Goal: Task Accomplishment & Management: Manage account settings

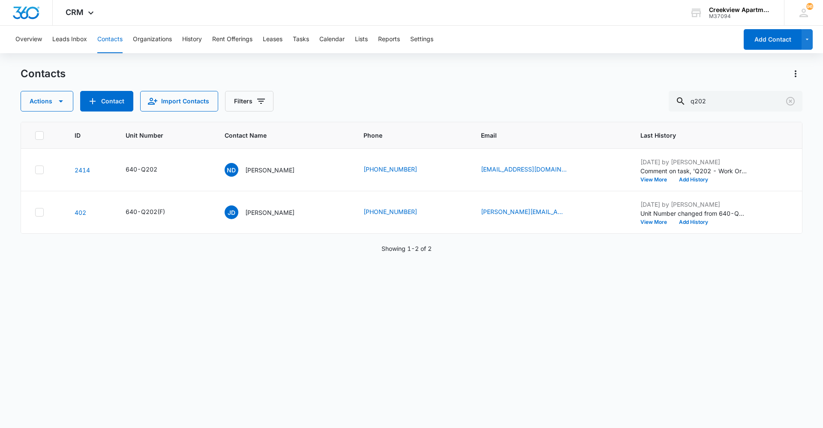
click at [135, 290] on div "ID Unit Number Contact Name Phone Email Last History 2414 640-Q202 ND Nick Deck…" at bounding box center [412, 269] width 782 height 295
click at [381, 408] on div "ID Unit Number Contact Name Phone Email Last History 2414 640-Q202 ND Nick Deck…" at bounding box center [412, 269] width 782 height 295
click at [396, 422] on div "Contacts Actions Contact Import Contacts Filters q202 ID Unit Number Contact Na…" at bounding box center [412, 247] width 782 height 360
click at [401, 410] on div "ID Unit Number Contact Name Phone Email Last History 2414 640-Q202 ND Nick Deck…" at bounding box center [412, 269] width 782 height 295
click at [494, 419] on div "Contacts Actions Contact Import Contacts Filters q202 ID Unit Number Contact Na…" at bounding box center [412, 247] width 782 height 360
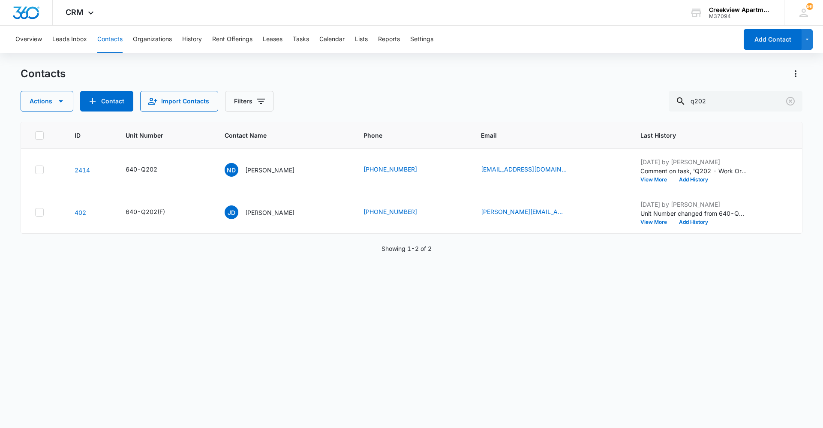
click at [414, 401] on div "ID Unit Number Contact Name Phone Email Last History 2414 640-Q202 ND Nick Deck…" at bounding box center [412, 269] width 782 height 295
click at [343, 403] on div "ID Unit Number Contact Name Phone Email Last History 2414 640-Q202 ND Nick Deck…" at bounding box center [412, 269] width 782 height 295
drag, startPoint x: 338, startPoint y: 419, endPoint x: 343, endPoint y: 426, distance: 7.7
click at [338, 420] on div "Contacts Actions Contact Import Contacts Filters q202 ID Unit Number Contact Na…" at bounding box center [412, 247] width 782 height 360
click at [487, 415] on div "ID Unit Number Contact Name Phone Email Last History 2414 640-Q202 ND Nick Deck…" at bounding box center [412, 269] width 782 height 295
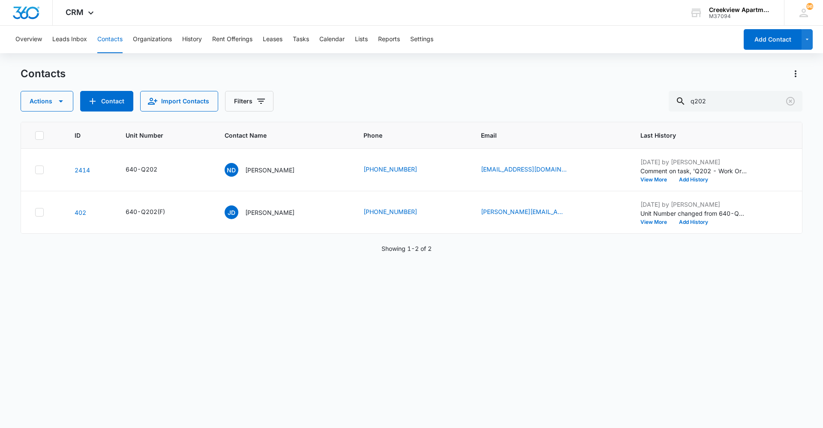
click at [463, 401] on div "ID Unit Number Contact Name Phone Email Last History 2414 640-Q202 ND Nick Deck…" at bounding box center [412, 269] width 782 height 295
click at [111, 336] on div "ID Unit Number Contact Name Phone Email Last History 2414 640-Q202 ND Nick Deck…" at bounding box center [412, 269] width 782 height 295
click at [105, 39] on button "Contacts" at bounding box center [109, 39] width 25 height 27
drag, startPoint x: 745, startPoint y: 104, endPoint x: 654, endPoint y: 96, distance: 92.1
click at [656, 98] on div "Actions Contact Import Contacts Filters q202" at bounding box center [412, 101] width 782 height 21
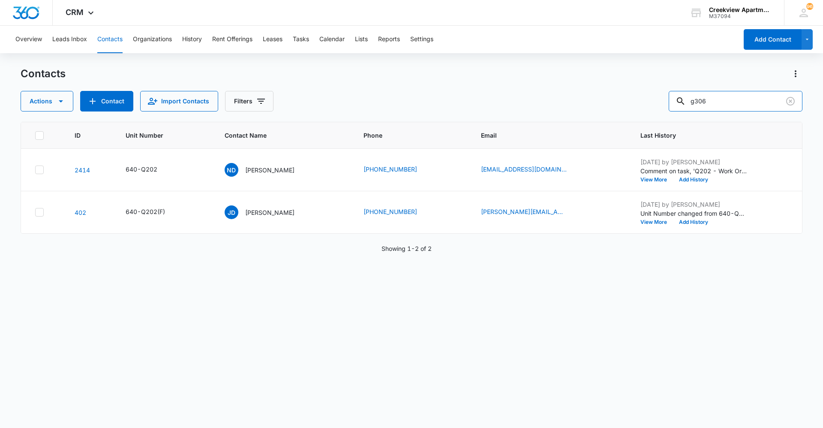
type input "g306"
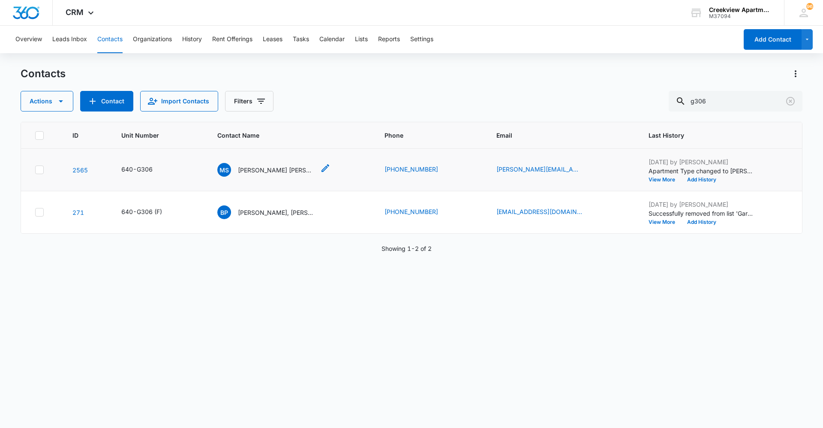
click at [253, 168] on p "Michael Steiner Rachel Dowd" at bounding box center [276, 170] width 77 height 9
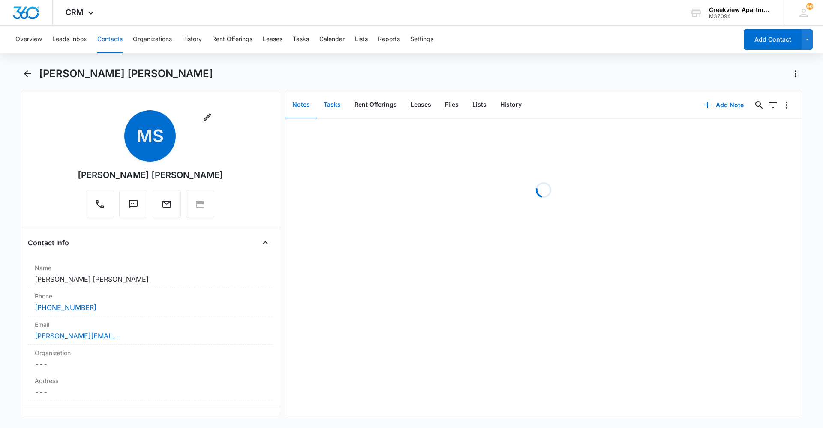
click at [334, 103] on button "Tasks" at bounding box center [332, 105] width 31 height 27
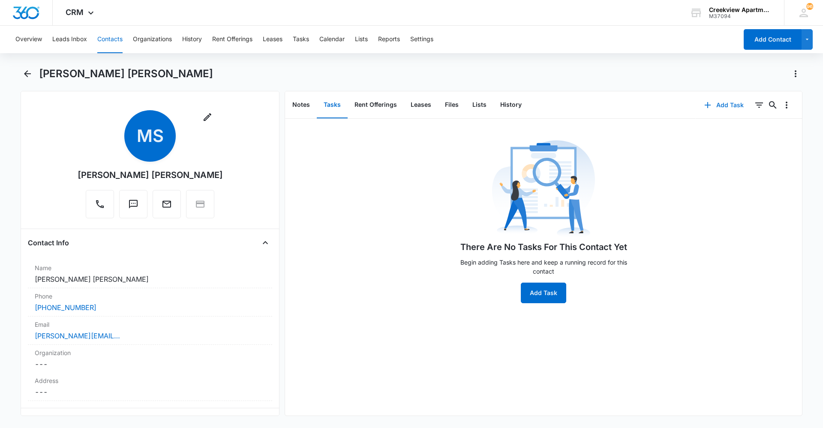
click at [714, 105] on button "Add Task" at bounding box center [724, 105] width 57 height 21
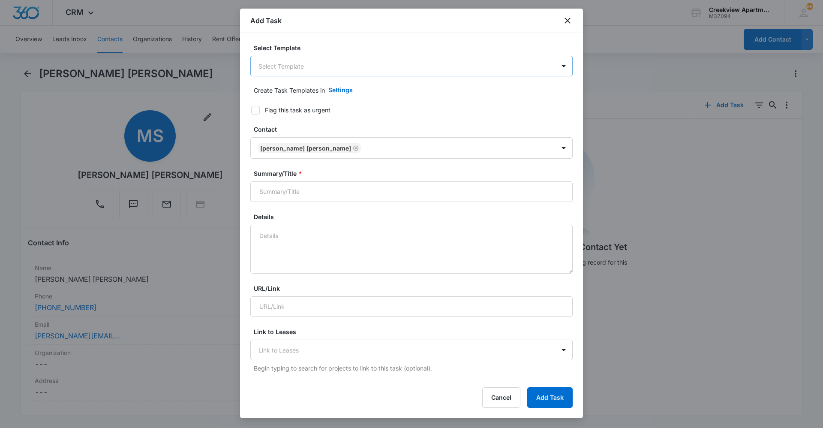
click at [357, 70] on body "CRM Apps Reputation Websites Forms CRM Email Social Content Ads Intelligence Fi…" at bounding box center [411, 214] width 823 height 428
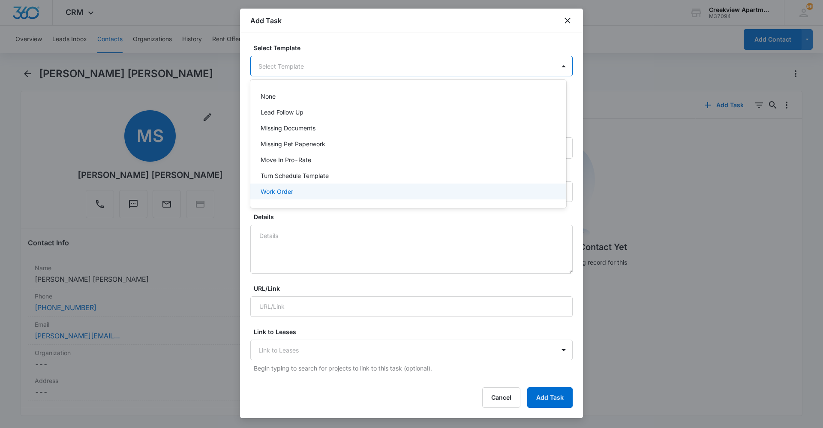
click at [325, 194] on div "Work Order" at bounding box center [408, 191] width 294 height 9
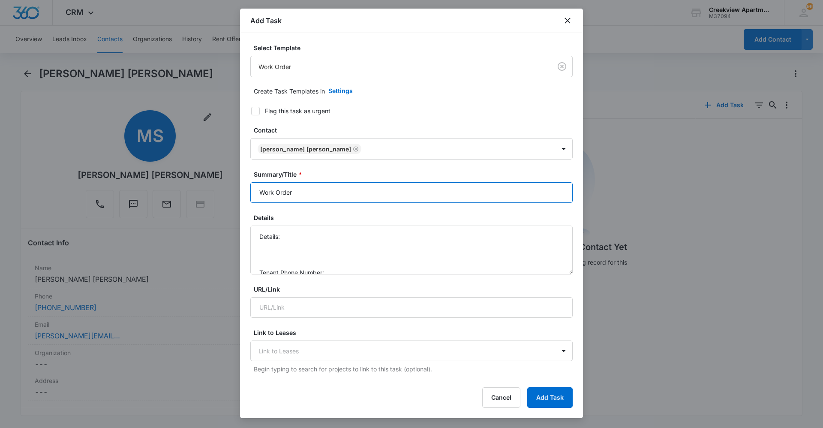
click at [258, 193] on input "Work Order" at bounding box center [411, 192] width 322 height 21
type input "G306 Work Order"
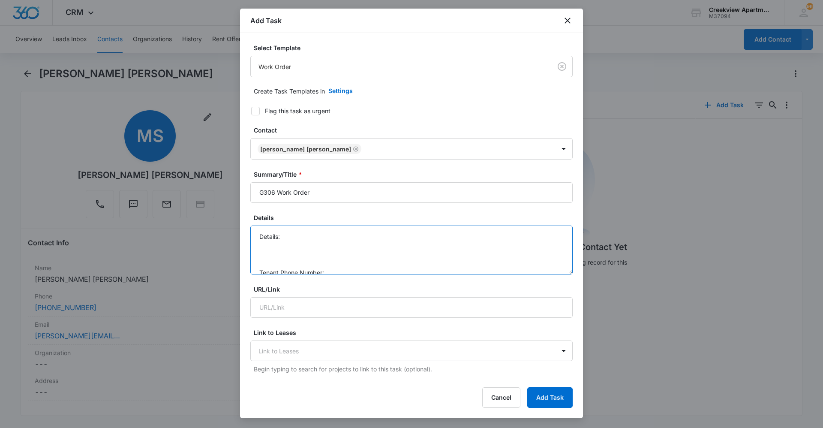
click at [329, 235] on textarea "Details: Tenant Phone Number: Call Before:" at bounding box center [411, 250] width 322 height 49
click at [347, 247] on textarea "Details: garbage disposal leaking and caused wood to warp under sink Tenant Pho…" at bounding box center [411, 250] width 322 height 49
click at [341, 259] on textarea "Details: garbage disposal leaking and caused wood to warp under sink Tenant Pho…" at bounding box center [411, 250] width 322 height 49
click at [342, 263] on textarea "Details: garbage disposal leaking and caused wood to warp under sink Tenant Pho…" at bounding box center [411, 250] width 322 height 49
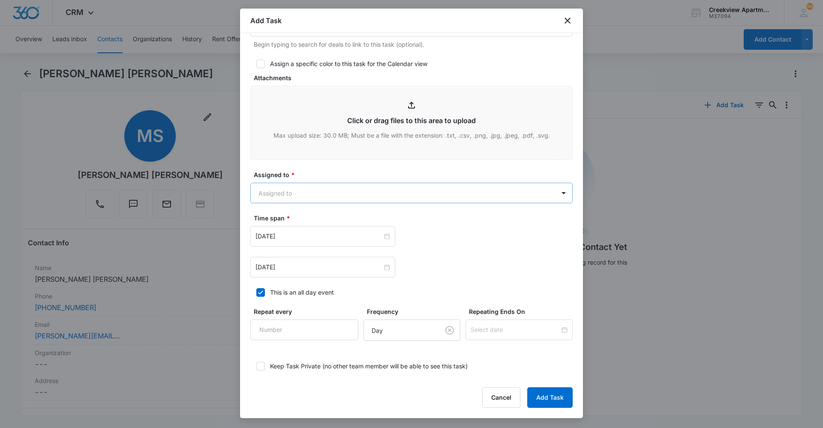
scroll to position [386, 0]
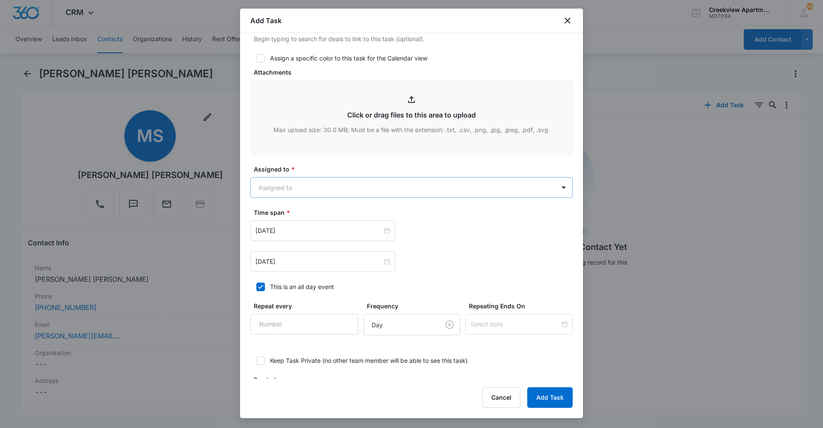
type textarea "Details: garbage disposal leaking and caused wood to warp under sink Tenant Pho…"
click at [389, 182] on body "CRM Apps Reputation Websites Forms CRM Email Social Content Ads Intelligence Fi…" at bounding box center [411, 214] width 823 height 428
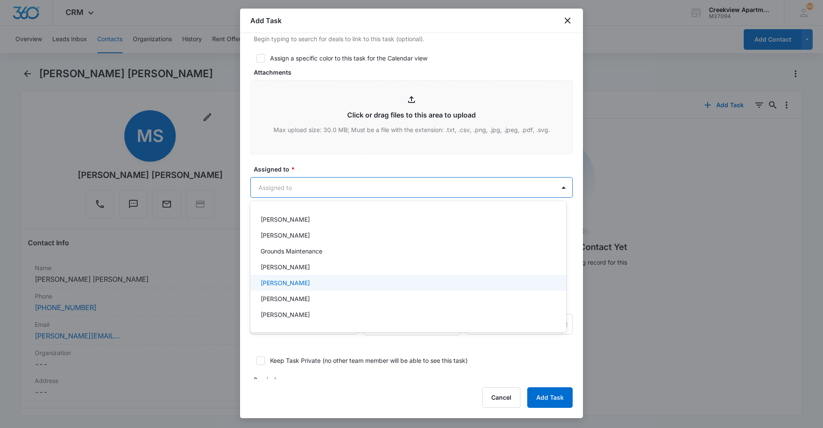
scroll to position [86, 0]
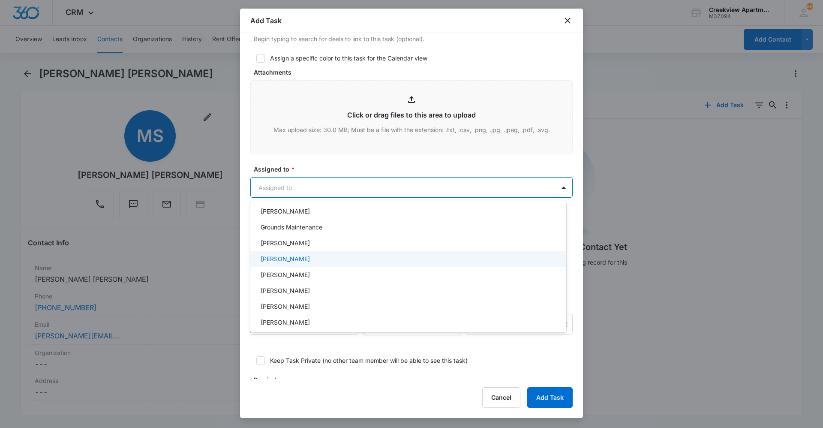
drag, startPoint x: 290, startPoint y: 261, endPoint x: 317, endPoint y: 214, distance: 54.4
click at [290, 261] on p "Javier Garcia" at bounding box center [285, 258] width 49 height 9
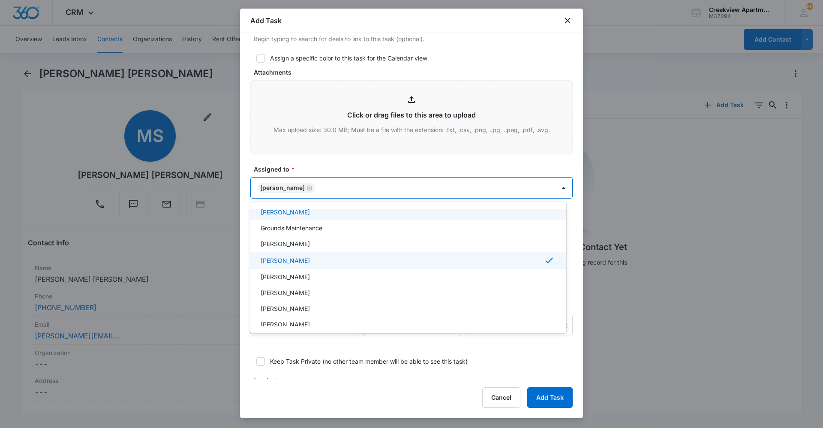
click at [356, 159] on div at bounding box center [411, 214] width 823 height 428
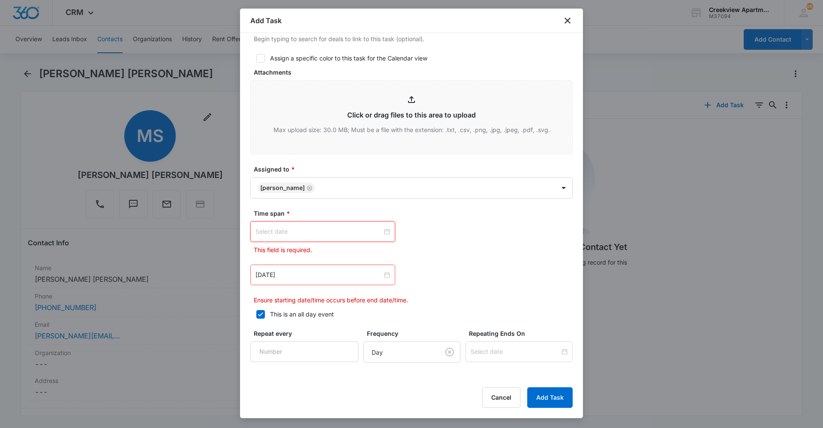
click at [357, 232] on input at bounding box center [319, 231] width 127 height 9
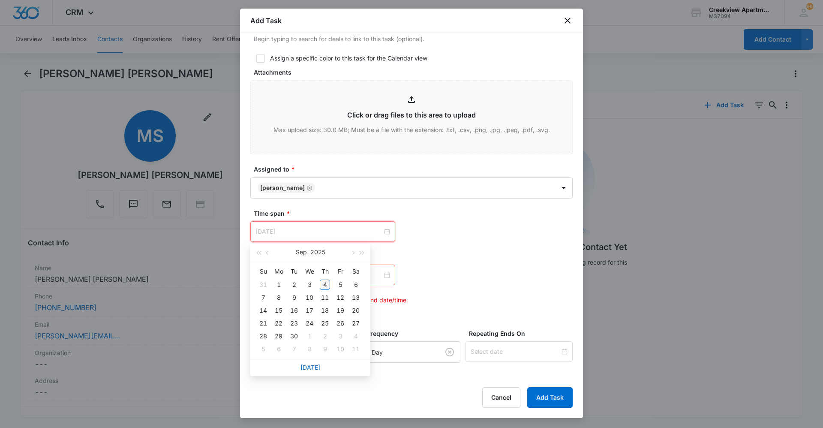
type input "Sep 4, 2025"
click at [324, 285] on div "4" at bounding box center [325, 285] width 10 height 10
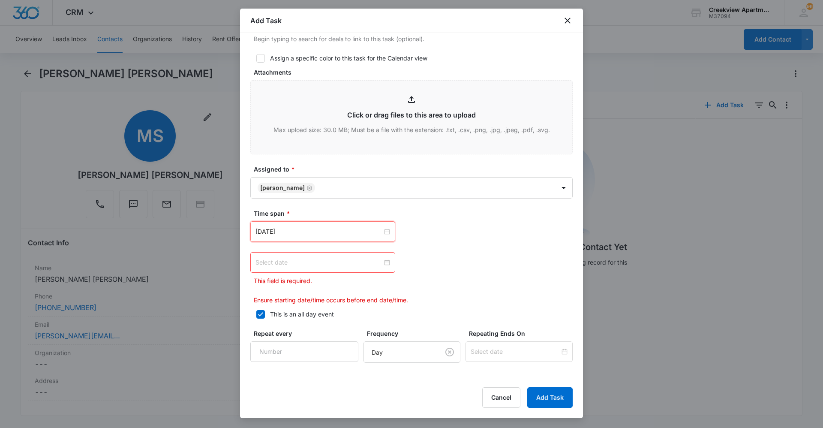
click at [357, 264] on input at bounding box center [319, 262] width 127 height 9
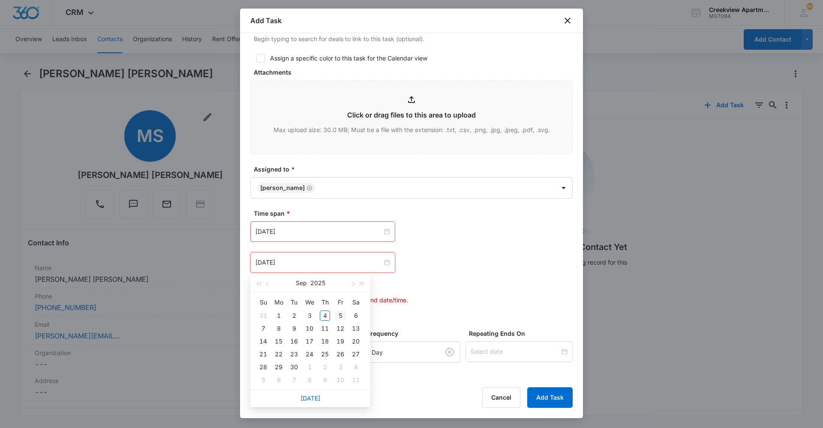
type input "Sep 5, 2025"
click at [341, 314] on div "5" at bounding box center [340, 315] width 10 height 10
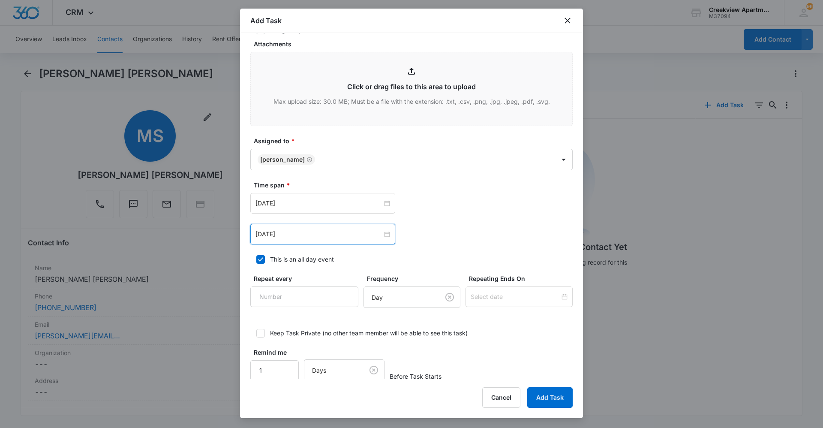
scroll to position [427, 0]
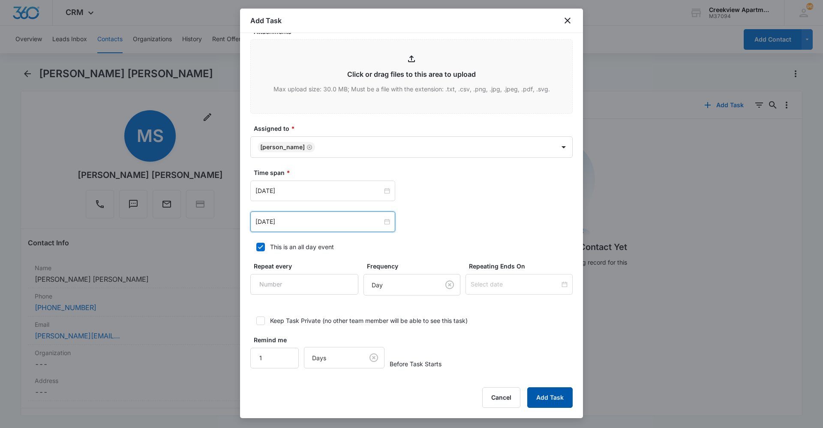
click at [552, 395] on button "Add Task" at bounding box center [549, 397] width 45 height 21
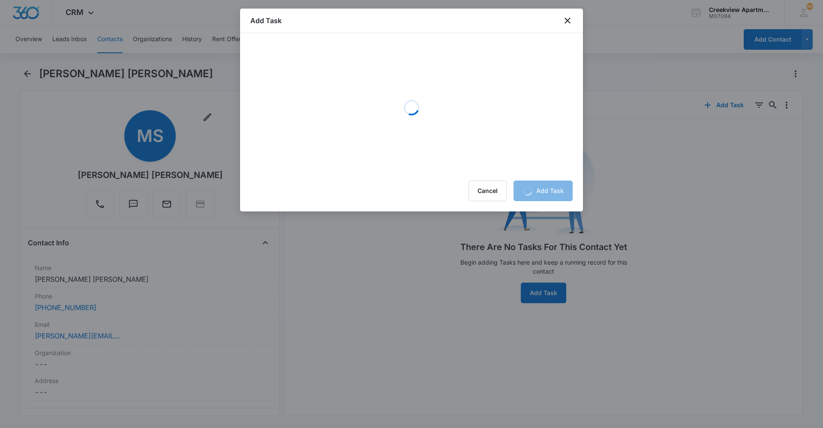
scroll to position [0, 0]
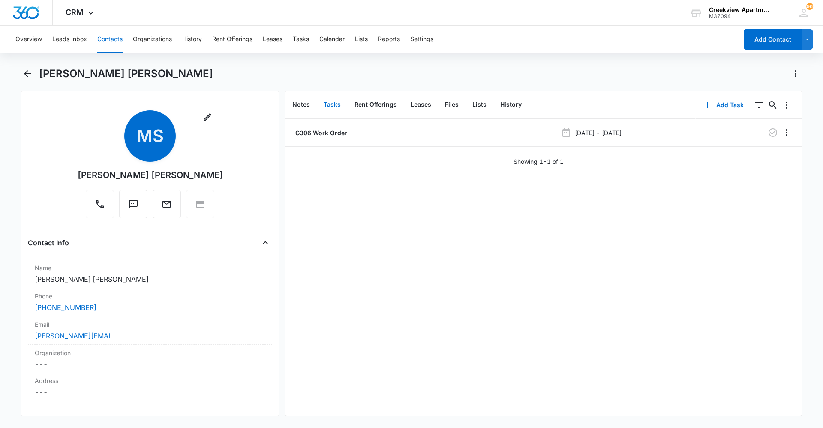
click at [781, 261] on div "G306 Work Order Sep 4, 2025 - Sep 5, 2025 Showing 1-1 of 1" at bounding box center [543, 267] width 517 height 297
click at [727, 277] on div "G306 Work Order Sep 4, 2025 - Sep 5, 2025 Showing 1-1 of 1" at bounding box center [543, 267] width 517 height 297
click at [433, 232] on div "G306 Work Order Sep 4, 2025 - Sep 5, 2025 Showing 1-1 of 1" at bounding box center [543, 267] width 517 height 297
click at [469, 398] on div "G306 Work Order Sep 4, 2025 - Sep 5, 2025 Showing 1-1 of 1" at bounding box center [543, 267] width 517 height 297
click at [106, 40] on button "Contacts" at bounding box center [109, 39] width 25 height 27
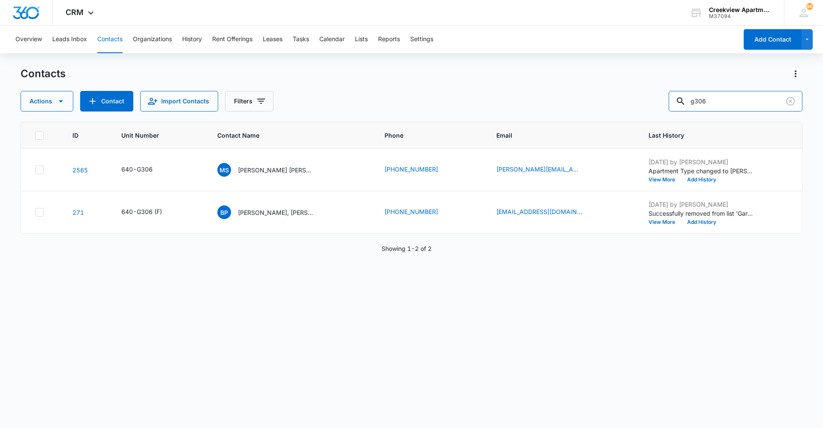
drag, startPoint x: 705, startPoint y: 106, endPoint x: 666, endPoint y: 105, distance: 38.6
click at [666, 105] on div "Actions Contact Import Contacts Filters g306" at bounding box center [412, 101] width 782 height 21
type input "b300"
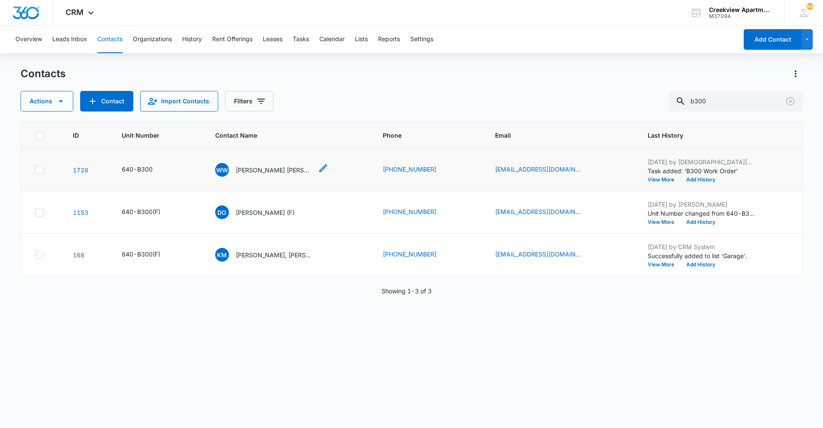
click at [280, 170] on p "Weston Willard Deerman, Allison Kuhn" at bounding box center [274, 170] width 77 height 9
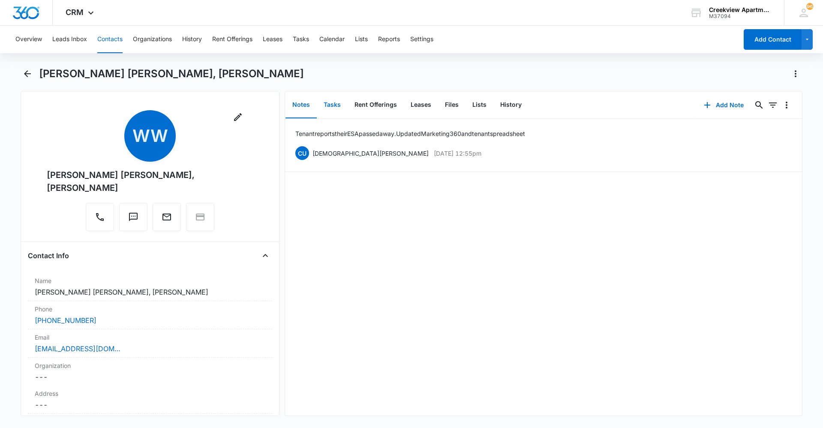
click at [342, 113] on button "Tasks" at bounding box center [332, 105] width 31 height 27
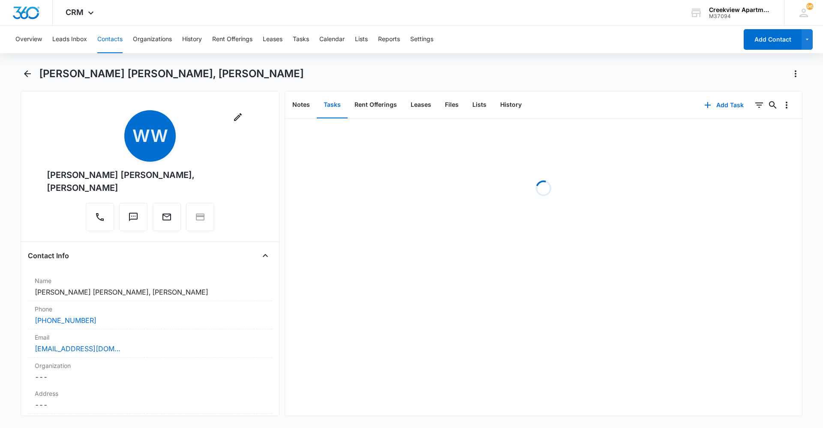
click at [123, 43] on div "Overview Leads Inbox Contacts Organizations History Rent Offerings Leases Tasks…" at bounding box center [374, 39] width 728 height 27
click at [112, 43] on button "Contacts" at bounding box center [109, 39] width 25 height 27
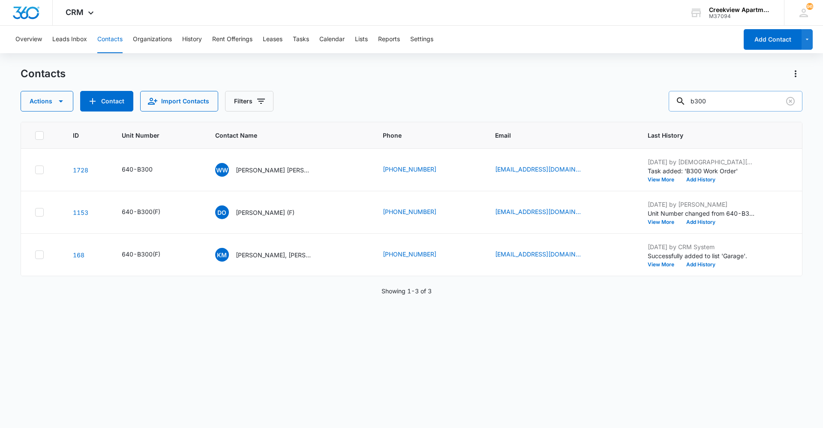
drag, startPoint x: 716, startPoint y: 102, endPoint x: 698, endPoint y: 103, distance: 18.1
click at [698, 103] on input "b300" at bounding box center [736, 101] width 134 height 21
drag, startPoint x: 275, startPoint y: 160, endPoint x: 274, endPoint y: 167, distance: 7.0
click at [275, 161] on td "WW Weston Willard Deerman, Allison Kuhn" at bounding box center [289, 170] width 168 height 42
click at [274, 168] on p "Weston Willard Deerman, Allison Kuhn" at bounding box center [274, 170] width 77 height 9
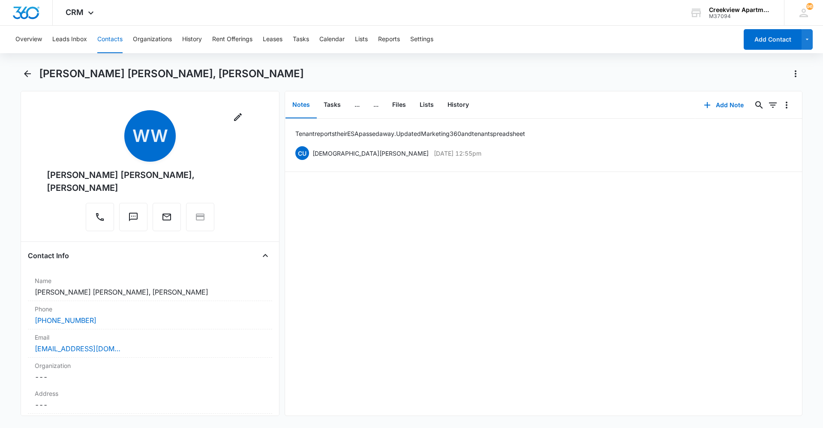
click at [113, 45] on button "Contacts" at bounding box center [109, 39] width 25 height 27
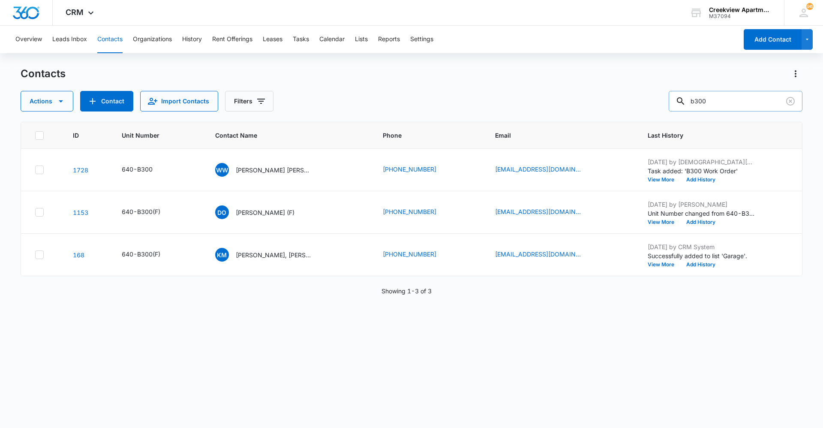
drag, startPoint x: 717, startPoint y: 108, endPoint x: 689, endPoint y: 108, distance: 27.4
click at [689, 108] on div "b300" at bounding box center [736, 101] width 134 height 21
type input "bldg b"
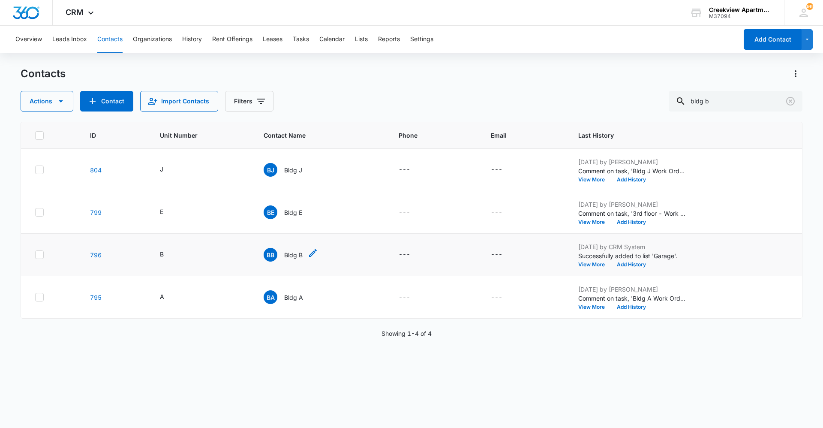
click at [292, 258] on p "Bldg B" at bounding box center [293, 254] width 18 height 9
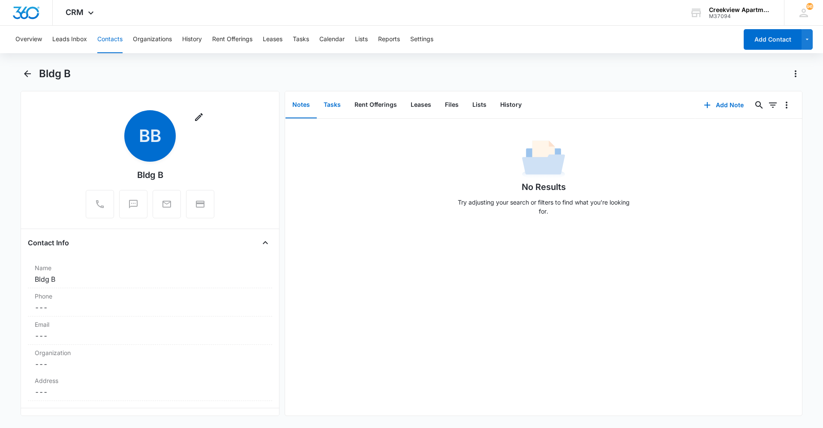
click at [334, 106] on button "Tasks" at bounding box center [332, 105] width 31 height 27
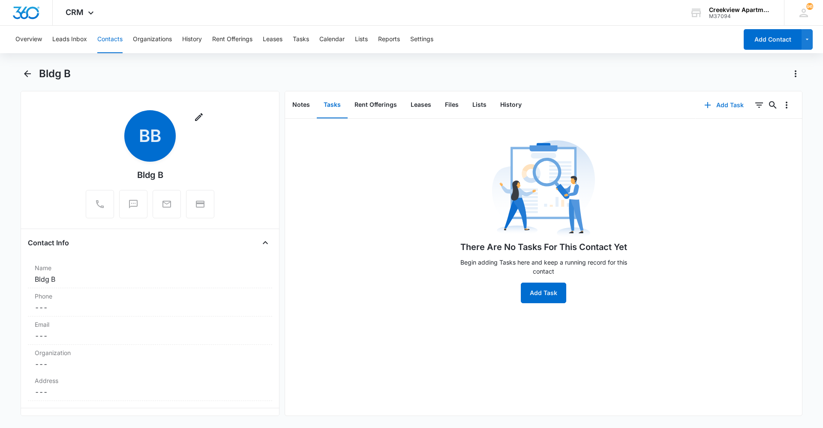
click at [708, 110] on button "Add Task" at bounding box center [724, 105] width 57 height 21
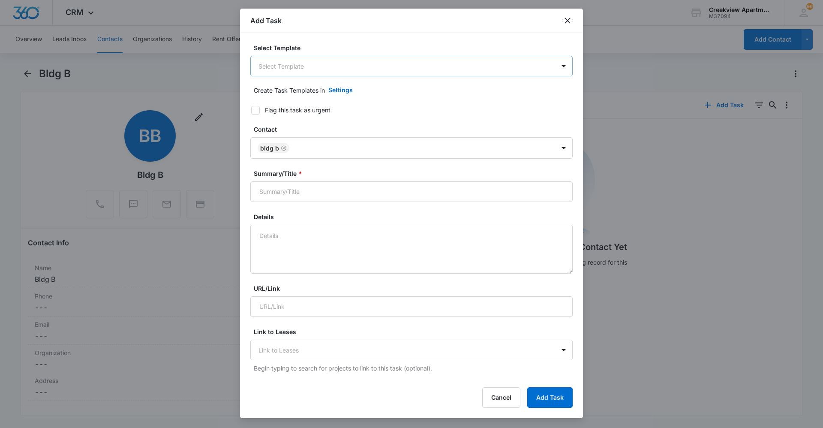
click at [424, 65] on body "CRM Apps Reputation Websites Forms CRM Email Social Content Ads Intelligence Fi…" at bounding box center [411, 214] width 823 height 428
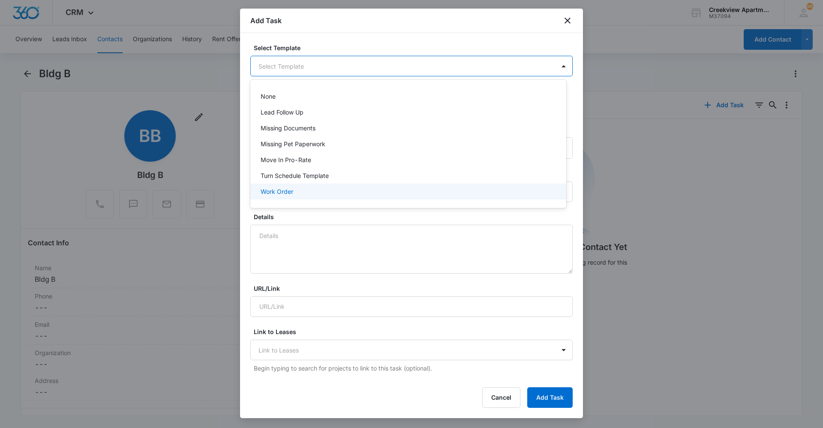
click at [358, 192] on div "Work Order" at bounding box center [408, 191] width 294 height 9
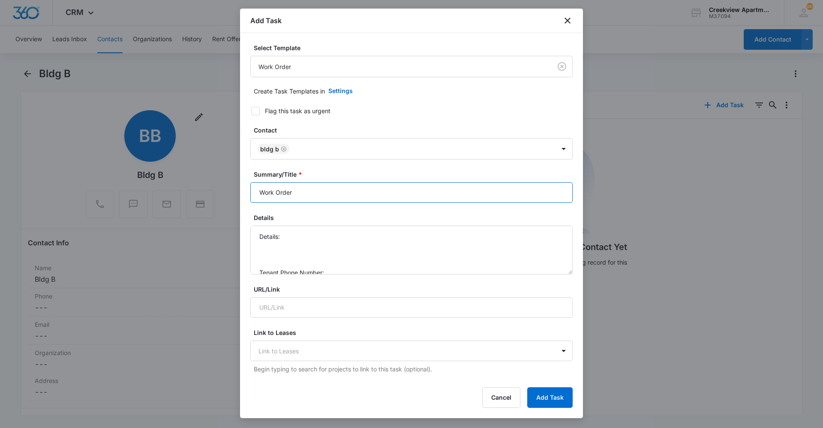
click at [255, 196] on input "Work Order" at bounding box center [411, 192] width 322 height 21
type input "B300 Work Order"
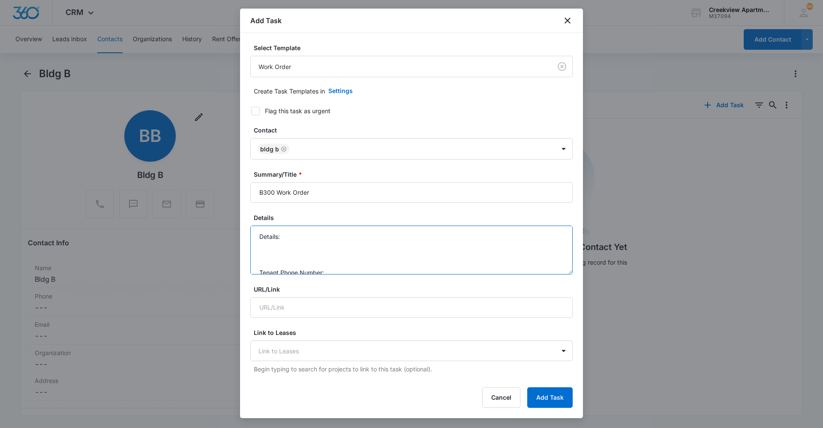
click at [317, 234] on textarea "Details: Tenant Phone Number: Call Before:" at bounding box center [411, 250] width 322 height 49
click at [337, 244] on textarea "Details: wasps nest at the top of breezeway Tenant Phone Number: Call Before:" at bounding box center [411, 250] width 322 height 49
click at [332, 263] on textarea "Details: wasps nest at the top of breezeway Tenant Phone Number: N/A Call Befor…" at bounding box center [411, 250] width 322 height 49
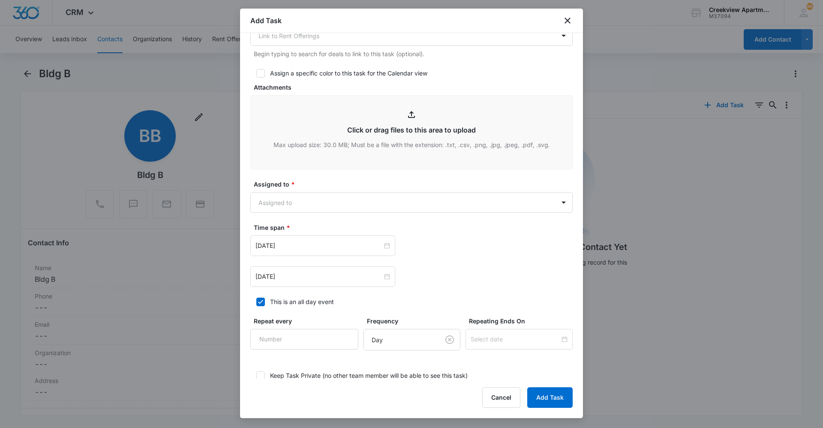
scroll to position [386, 0]
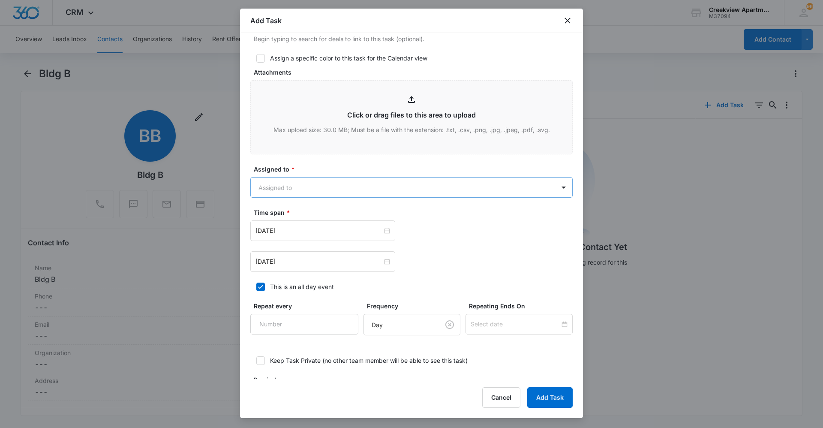
type textarea "Details: wasps nest at the top of breezeway Tenant Phone Number: N/A Call Befor…"
click at [428, 189] on body "CRM Apps Reputation Websites Forms CRM Email Social Content Ads Intelligence Fi…" at bounding box center [411, 214] width 823 height 428
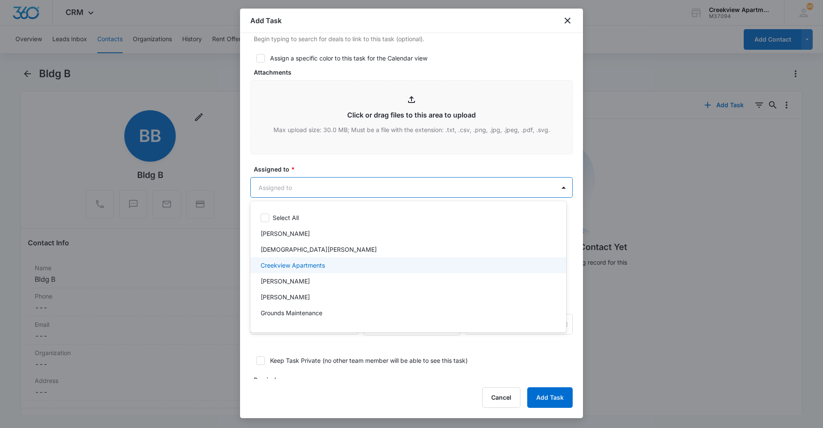
scroll to position [86, 0]
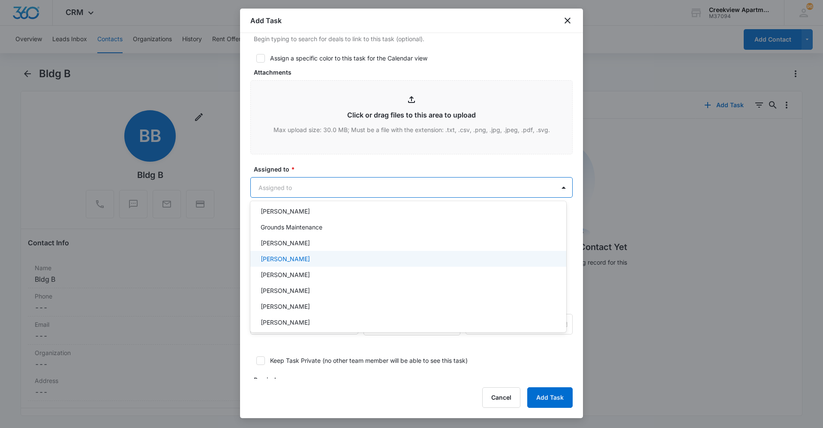
click at [310, 257] on div "Javier Garcia" at bounding box center [408, 258] width 294 height 9
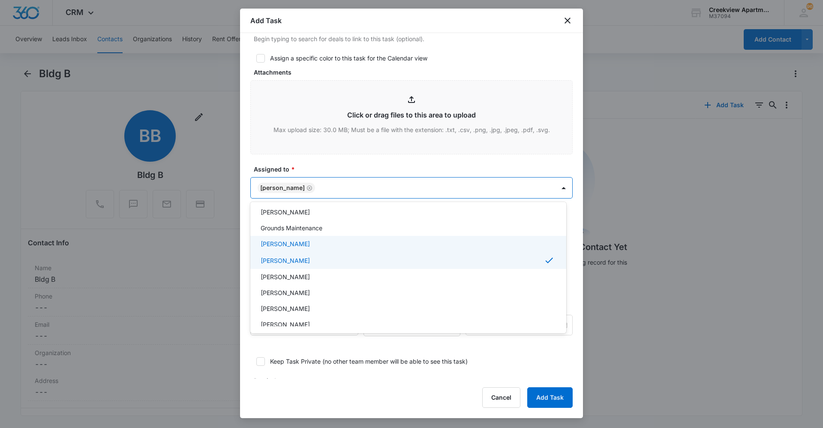
click at [310, 244] on div "Jamie Dagg" at bounding box center [408, 243] width 294 height 9
click at [296, 186] on div at bounding box center [411, 214] width 823 height 428
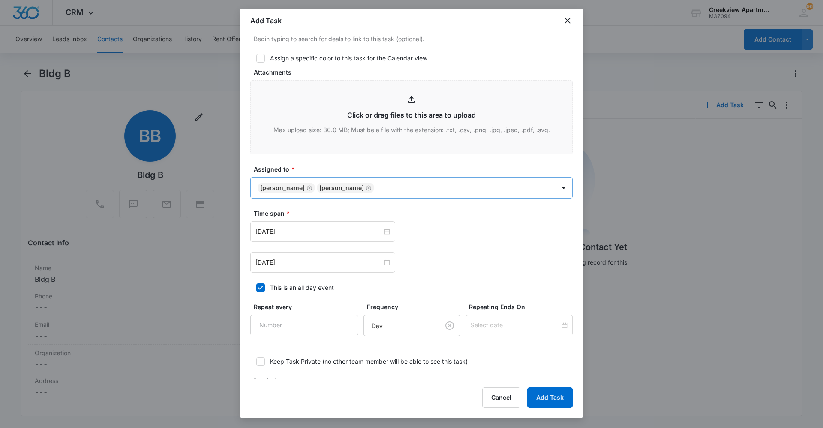
click at [307, 190] on icon "Remove Jamie Dagg" at bounding box center [309, 187] width 5 height 5
click at [332, 187] on body "CRM Apps Reputation Websites Forms CRM Email Social Content Ads Intelligence Fi…" at bounding box center [411, 214] width 823 height 428
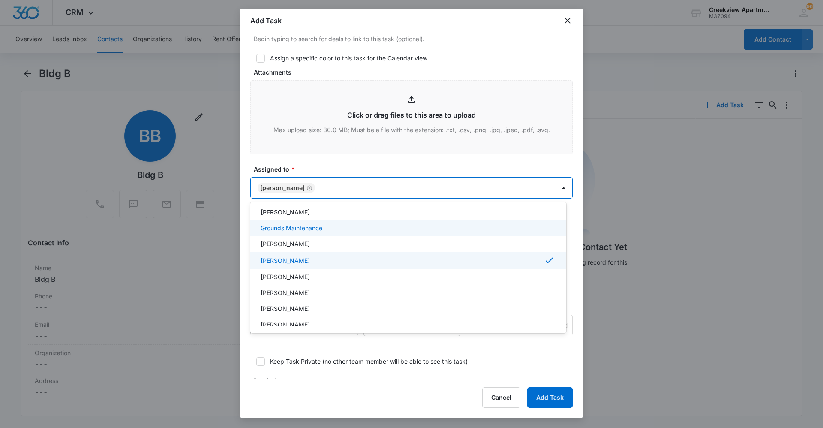
click at [306, 229] on p "Grounds Maintenance" at bounding box center [292, 227] width 62 height 9
click at [384, 175] on div at bounding box center [411, 214] width 823 height 428
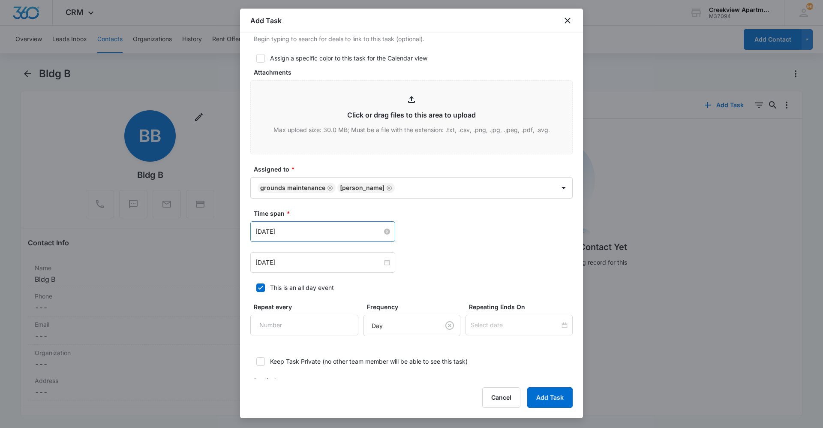
click at [380, 232] on input "Jan 31, 2023" at bounding box center [319, 231] width 127 height 9
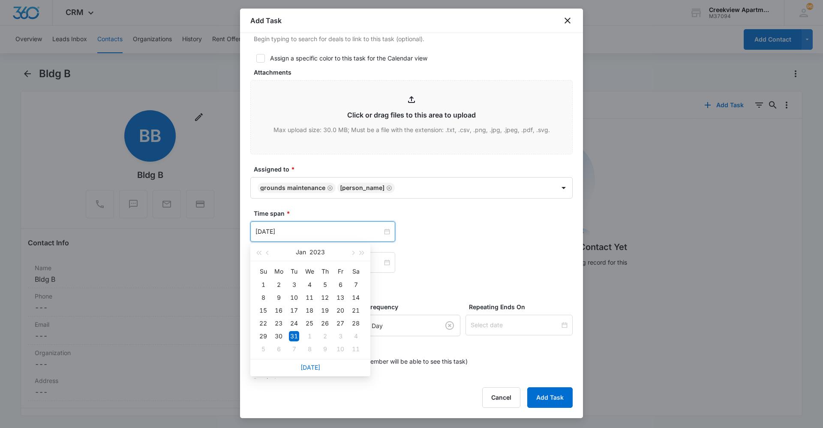
click at [316, 371] on div "Today" at bounding box center [310, 367] width 120 height 17
click at [313, 366] on link "Today" at bounding box center [311, 367] width 20 height 7
type input "Sep 4, 2025"
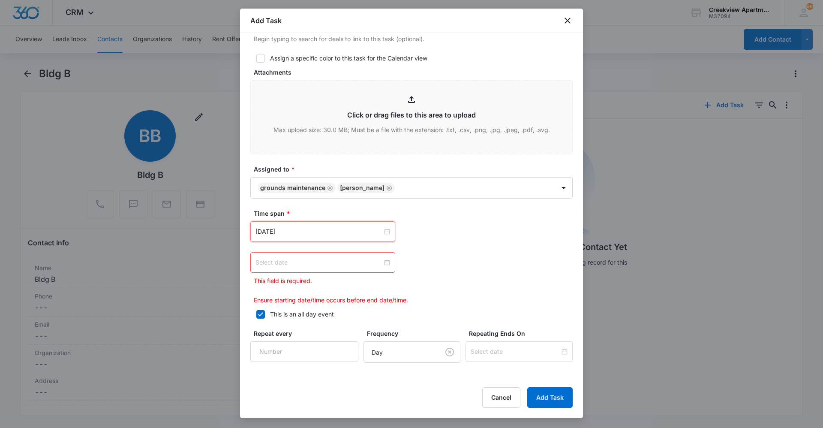
click at [371, 262] on input at bounding box center [319, 262] width 127 height 9
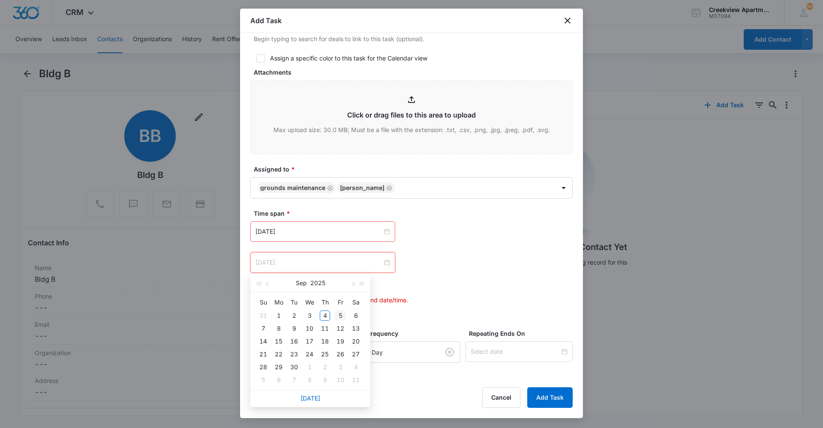
type input "Sep 5, 2025"
click at [338, 317] on div "5" at bounding box center [340, 315] width 10 height 10
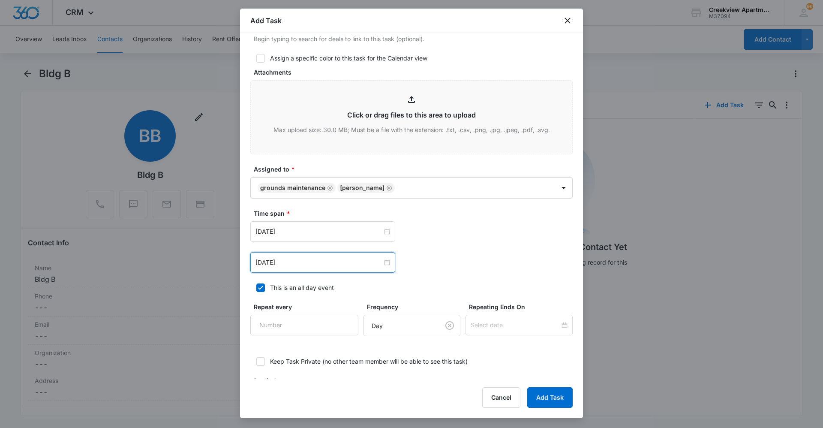
scroll to position [427, 0]
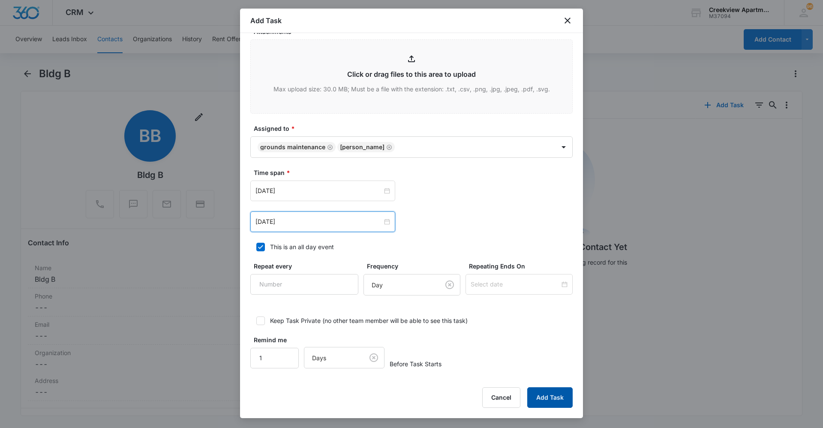
click at [533, 393] on button "Add Task" at bounding box center [549, 397] width 45 height 21
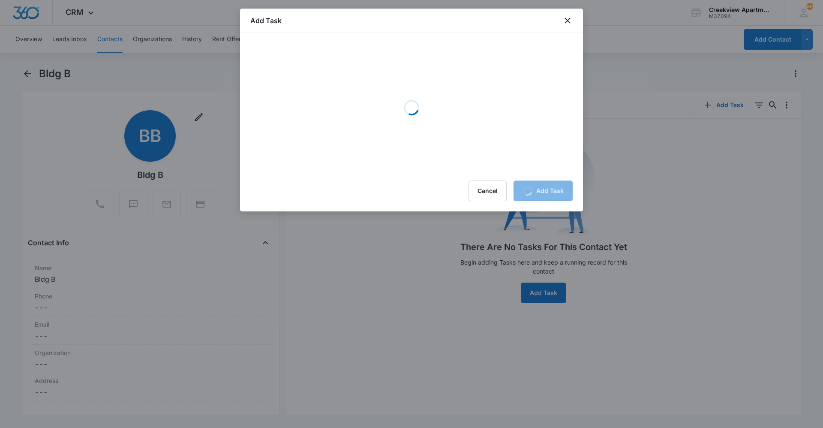
scroll to position [0, 0]
click at [437, 33] on div "Loading" at bounding box center [411, 102] width 343 height 139
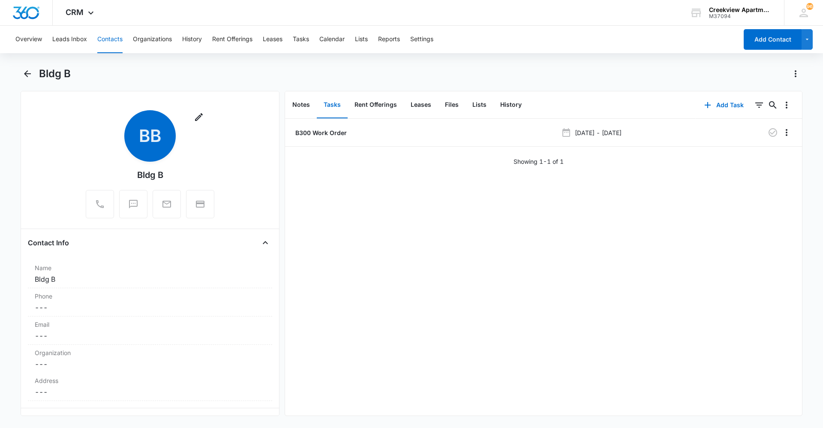
click at [454, 212] on div "B300 Work Order [DATE] - [DATE] Showing 1-1 of 1" at bounding box center [543, 267] width 517 height 297
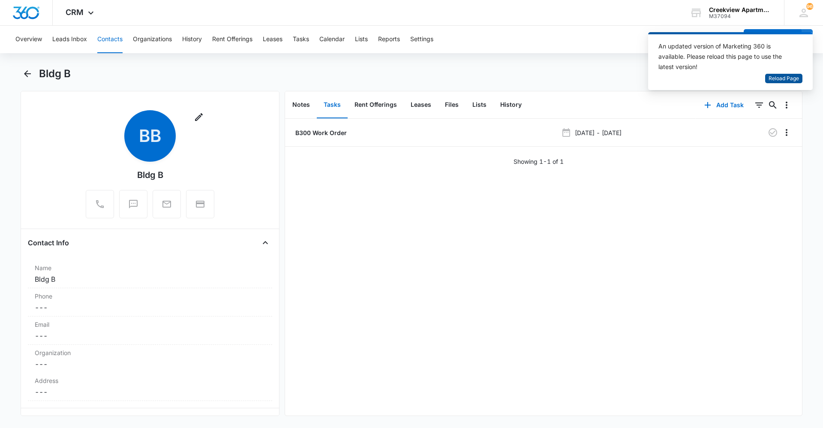
click at [785, 81] on span "Reload Page" at bounding box center [784, 79] width 30 height 8
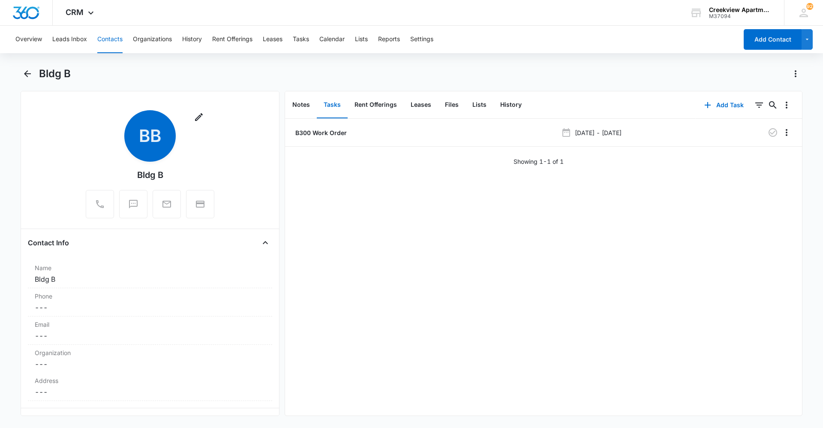
click at [527, 265] on div "B300 Work Order [DATE] - [DATE] Showing 1-1 of 1" at bounding box center [543, 267] width 517 height 297
click at [809, 264] on main "Bldg B Remove BB Bldg B Contact Info Name Cancel Save Changes Bldg B Phone Canc…" at bounding box center [411, 246] width 823 height 359
click at [759, 244] on div "B300 Work Order [DATE] - [DATE] Showing 1-1 of 1" at bounding box center [543, 267] width 517 height 297
click at [570, 305] on div "B300 Work Order [DATE] - [DATE] Showing 1-1 of 1" at bounding box center [543, 267] width 517 height 297
click at [792, 385] on div "B300 Work Order [DATE] - [DATE] Showing 1-1 of 1" at bounding box center [543, 267] width 517 height 297
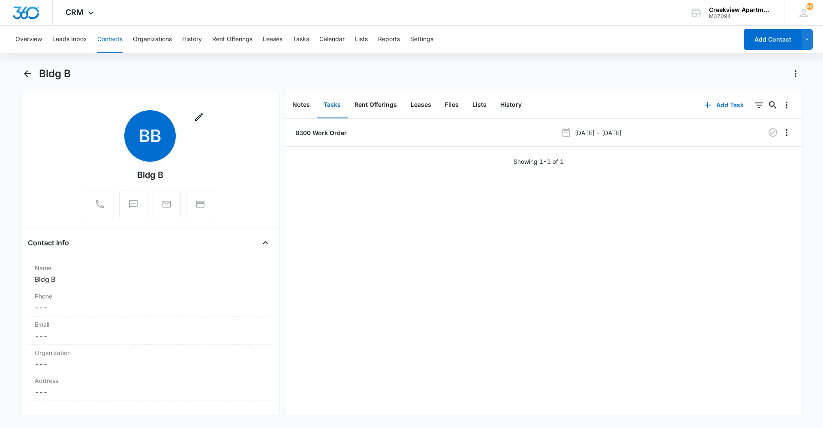
click at [482, 398] on div "B300 Work Order [DATE] - [DATE] Showing 1-1 of 1" at bounding box center [543, 267] width 517 height 297
click at [752, 302] on div "B300 Work Order [DATE] - [DATE] Showing 1-1 of 1" at bounding box center [543, 267] width 517 height 297
click at [747, 360] on div "B300 Work Order [DATE] - [DATE] Showing 1-1 of 1" at bounding box center [543, 267] width 517 height 297
click at [432, 404] on div "B300 Work Order [DATE] - [DATE] Showing 1-1 of 1" at bounding box center [543, 267] width 517 height 297
click at [391, 403] on div "B300 Work Order [DATE] - [DATE] Showing 1-1 of 1" at bounding box center [543, 267] width 517 height 297
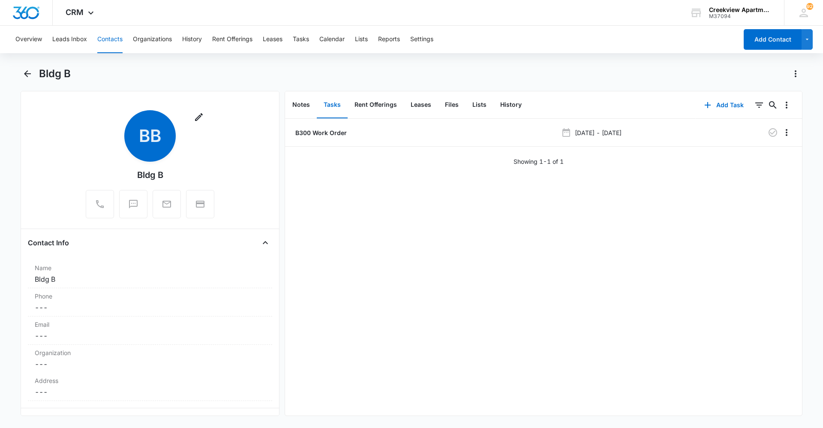
click at [484, 396] on div "B300 Work Order [DATE] - [DATE] Showing 1-1 of 1" at bounding box center [543, 267] width 517 height 297
click at [117, 44] on button "Contacts" at bounding box center [109, 39] width 25 height 27
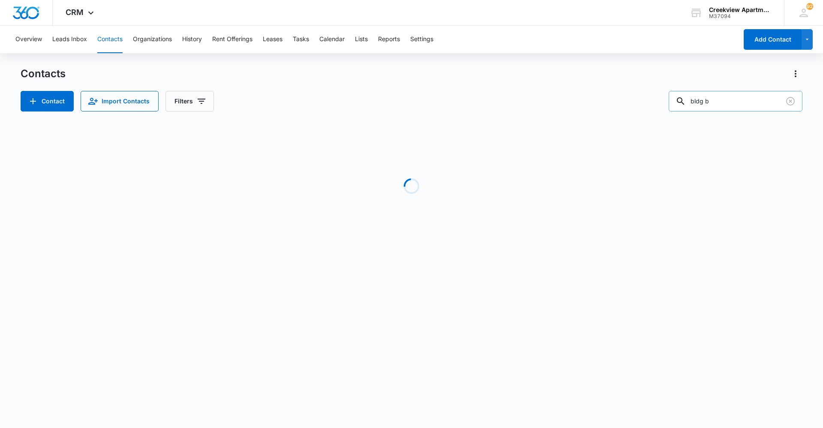
click at [700, 96] on input "bldg b" at bounding box center [736, 101] width 134 height 21
click at [712, 101] on input "bldg b" at bounding box center [736, 101] width 134 height 21
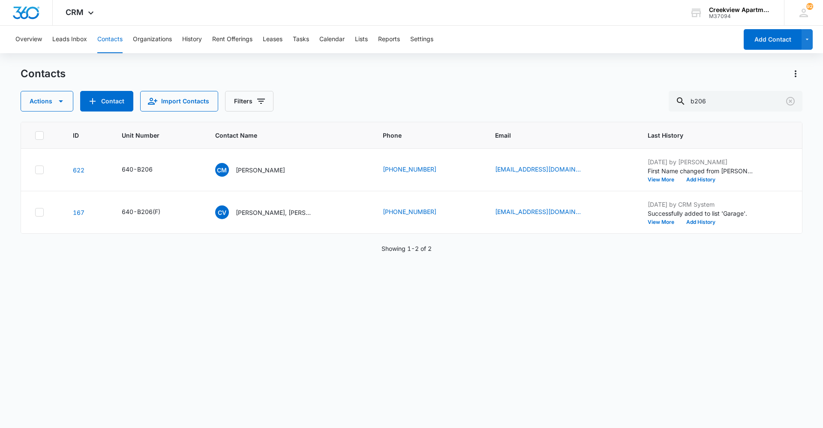
click at [387, 382] on div "ID Unit Number Contact Name Phone Email Last History 622 640-B206 CM [PERSON_NA…" at bounding box center [412, 269] width 782 height 295
click at [419, 419] on div "Contacts Actions Contact Import Contacts Filters b206 ID Unit Number Contact Na…" at bounding box center [412, 247] width 782 height 360
click at [359, 343] on div "ID Unit Number Contact Name Phone Email Last History 622 640-B206 CM [PERSON_NA…" at bounding box center [412, 269] width 782 height 295
click at [418, 380] on div "ID Unit Number Contact Name Phone Email Last History 622 640-B206 CM [PERSON_NA…" at bounding box center [412, 269] width 782 height 295
click at [423, 338] on div "ID Unit Number Contact Name Phone Email Last History 622 640-B206 CM [PERSON_NA…" at bounding box center [412, 269] width 782 height 295
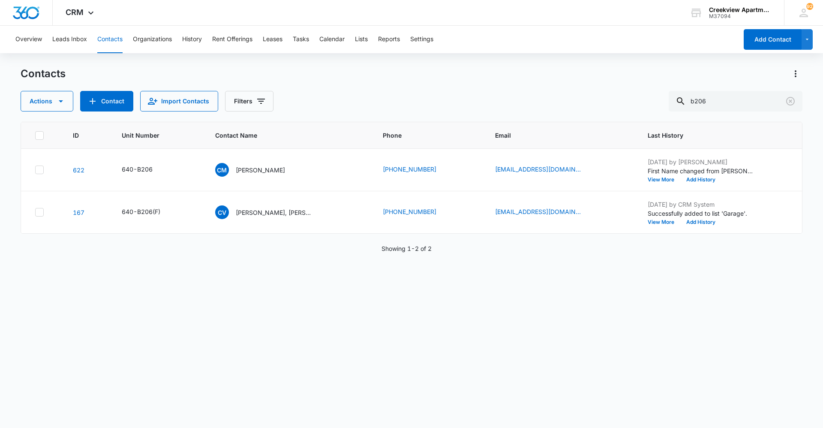
click at [392, 401] on div "ID Unit Number Contact Name Phone Email Last History 622 640-B206 CM [PERSON_NA…" at bounding box center [412, 269] width 782 height 295
click at [445, 333] on div "ID Unit Number Contact Name Phone Email Last History 622 640-B206 CM [PERSON_NA…" at bounding box center [412, 269] width 782 height 295
click at [411, 390] on div "ID Unit Number Contact Name Phone Email Last History 622 640-B206 CM [PERSON_NA…" at bounding box center [412, 269] width 782 height 295
click at [632, 343] on div "ID Unit Number Contact Name Phone Email Last History 622 640-B206 CM [PERSON_NA…" at bounding box center [412, 269] width 782 height 295
click at [417, 363] on div "ID Unit Number Contact Name Phone Email Last History 622 640-B206 CM [PERSON_NA…" at bounding box center [412, 269] width 782 height 295
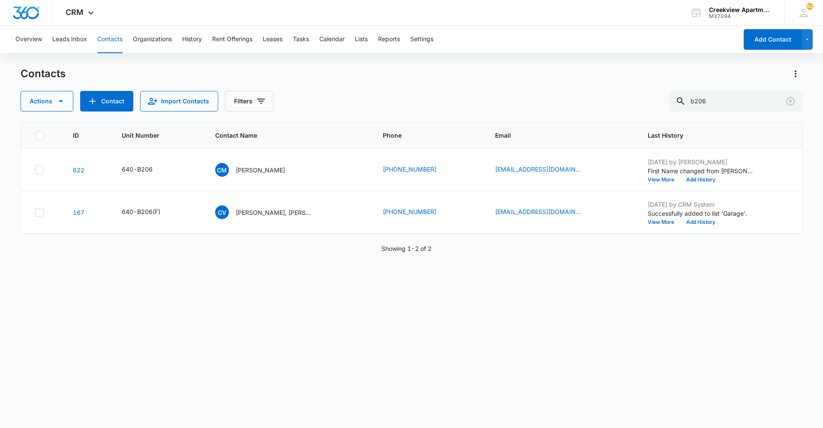
click at [467, 328] on div "ID Unit Number Contact Name Phone Email Last History 622 640-B206 CM [PERSON_NA…" at bounding box center [412, 269] width 782 height 295
click at [375, 343] on div "ID Unit Number Contact Name Phone Email Last History 622 640-B206 CM [PERSON_NA…" at bounding box center [412, 269] width 782 height 295
click at [361, 371] on div "ID Unit Number Contact Name Phone Email Last History 622 640-B206 CM [PERSON_NA…" at bounding box center [412, 269] width 782 height 295
click at [704, 322] on div "ID Unit Number Contact Name Phone Email Last History 622 640-B206 CM [PERSON_NA…" at bounding box center [412, 269] width 782 height 295
click at [467, 374] on div "ID Unit Number Contact Name Phone Email Last History 622 640-B206 CM [PERSON_NA…" at bounding box center [412, 269] width 782 height 295
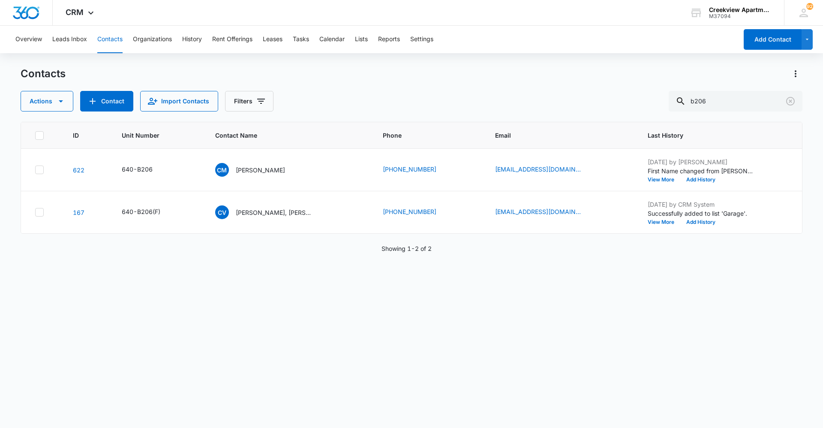
click at [419, 316] on div "ID Unit Number Contact Name Phone Email Last History 622 640-B206 CM [PERSON_NA…" at bounding box center [412, 269] width 782 height 295
click at [427, 341] on div "ID Unit Number Contact Name Phone Email Last History 622 640-B206 CM [PERSON_NA…" at bounding box center [412, 269] width 782 height 295
click at [454, 289] on div "ID Unit Number Contact Name Phone Email Last History 622 640-B206 CM [PERSON_NA…" at bounding box center [412, 269] width 782 height 295
click at [487, 368] on div "ID Unit Number Contact Name Phone Email Last History 622 640-B206 CM [PERSON_NA…" at bounding box center [412, 269] width 782 height 295
click at [113, 39] on button "Contacts" at bounding box center [109, 39] width 25 height 27
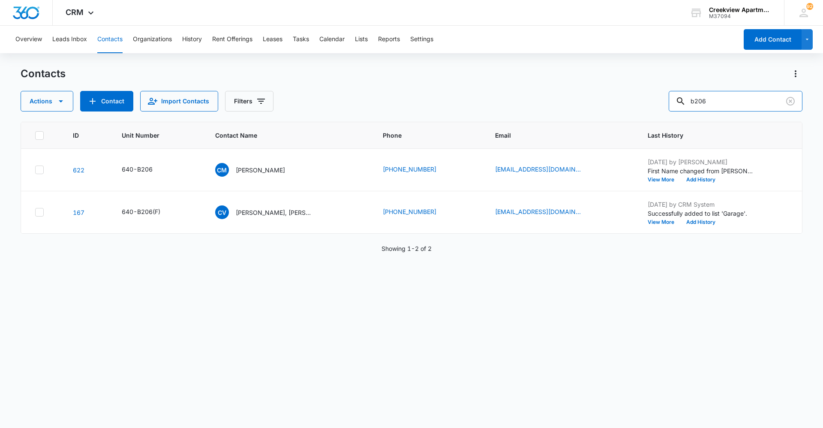
drag, startPoint x: 715, startPoint y: 99, endPoint x: 675, endPoint y: 101, distance: 39.5
click at [675, 101] on div "Actions Contact Import Contacts Filters b206" at bounding box center [412, 101] width 782 height 21
click at [337, 81] on div "Contacts Actions Contact Import Contacts Filters b206" at bounding box center [412, 89] width 782 height 45
click at [711, 104] on input "b206" at bounding box center [736, 101] width 134 height 21
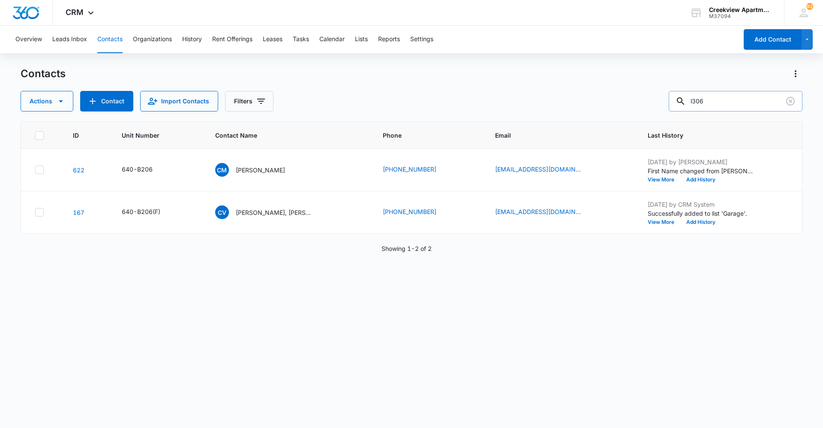
type input "l306"
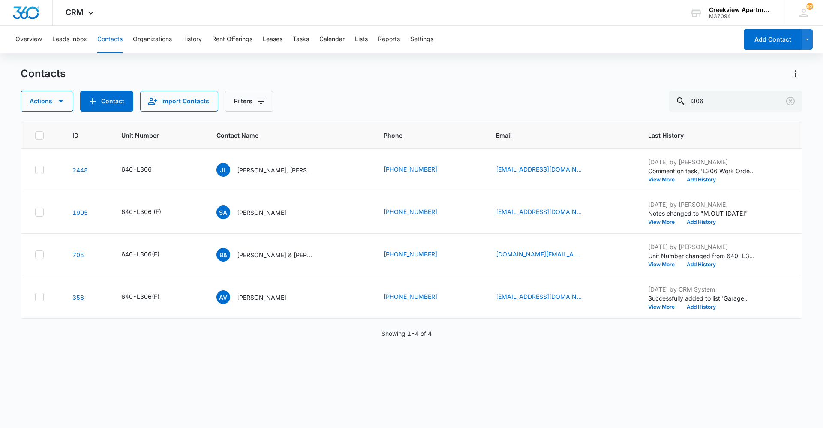
click at [117, 45] on button "Contacts" at bounding box center [109, 39] width 25 height 27
click at [363, 42] on button "Lists" at bounding box center [361, 39] width 13 height 27
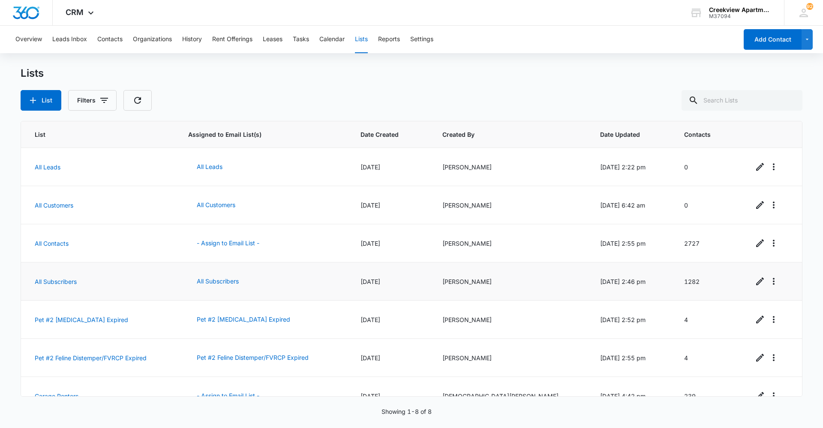
click at [63, 286] on td "All Subscribers" at bounding box center [99, 281] width 157 height 38
click at [64, 283] on link "All Subscribers" at bounding box center [56, 281] width 42 height 7
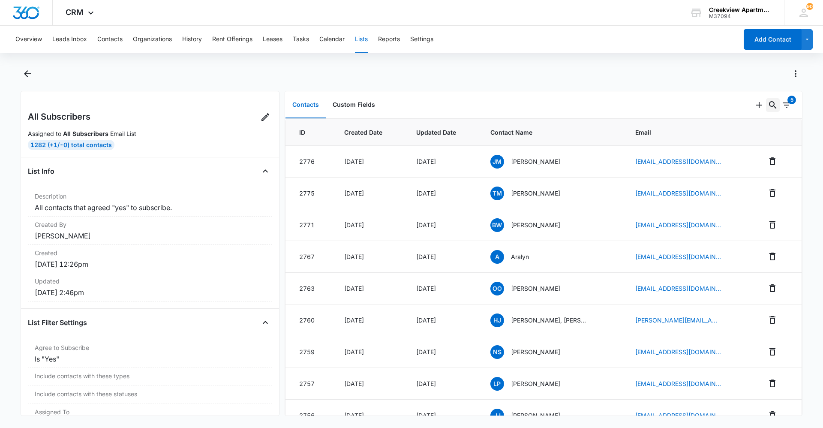
click at [769, 106] on icon "Search..." at bounding box center [773, 105] width 10 height 10
click at [768, 105] on icon "Search..." at bounding box center [773, 105] width 10 height 10
click at [768, 103] on icon "Search..." at bounding box center [773, 105] width 10 height 10
click at [690, 131] on input "text" at bounding box center [708, 133] width 121 height 21
type input "caryssa"
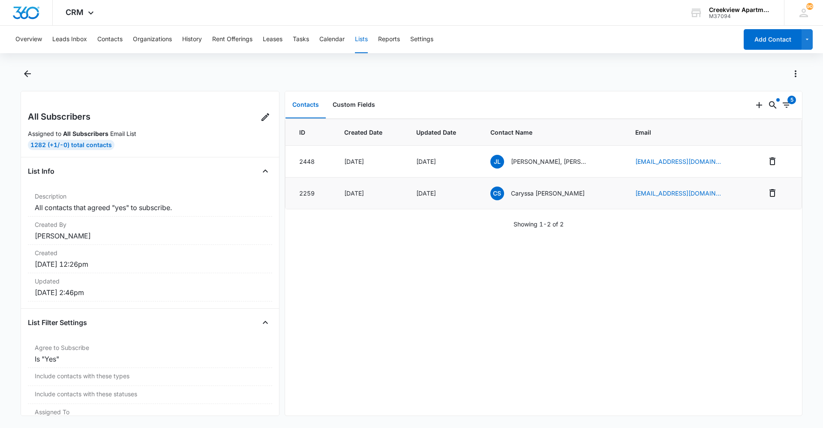
click at [536, 191] on p "Caryssa Soliday" at bounding box center [548, 193] width 74 height 9
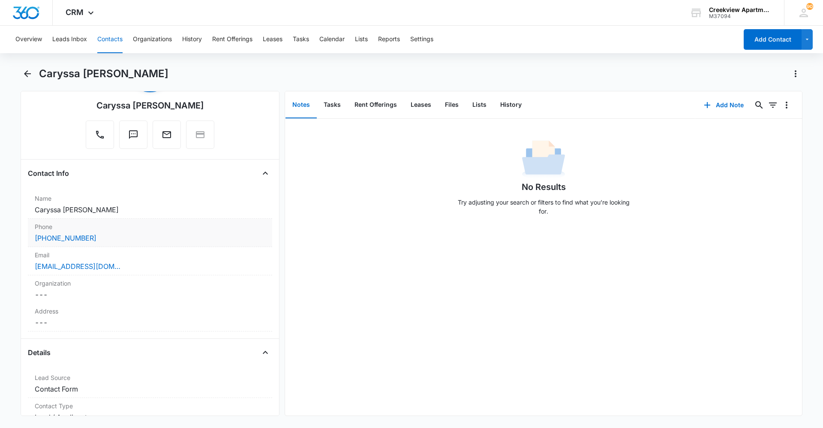
scroll to position [86, 0]
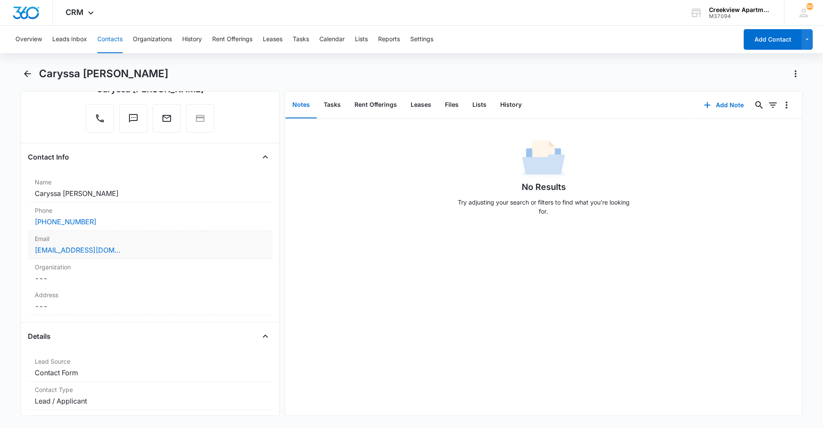
click at [135, 251] on div "carysssasoliday@yahoo.com" at bounding box center [150, 250] width 231 height 10
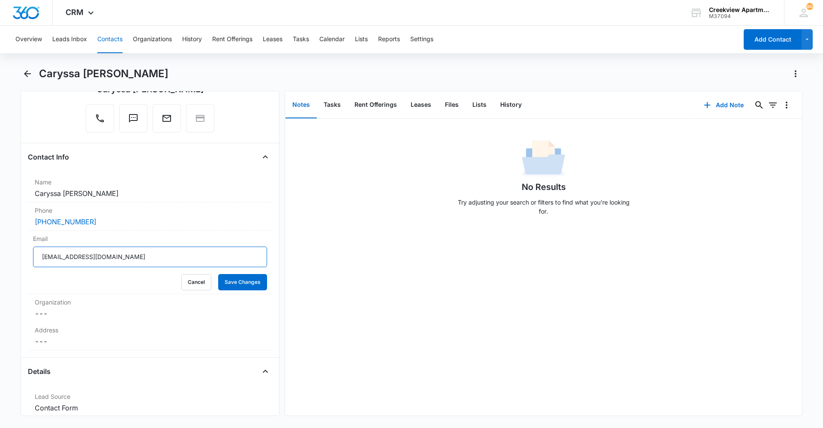
drag, startPoint x: 138, startPoint y: 257, endPoint x: 27, endPoint y: 260, distance: 110.7
click at [27, 259] on div "Remove CS Caryssa Soliday Contact Info Name Cancel Save Changes Caryssa Soliday…" at bounding box center [150, 253] width 259 height 325
paste input "email"
type input "caryssasoliday@yahoo.com"
click at [241, 283] on button "Save Changes" at bounding box center [242, 282] width 49 height 16
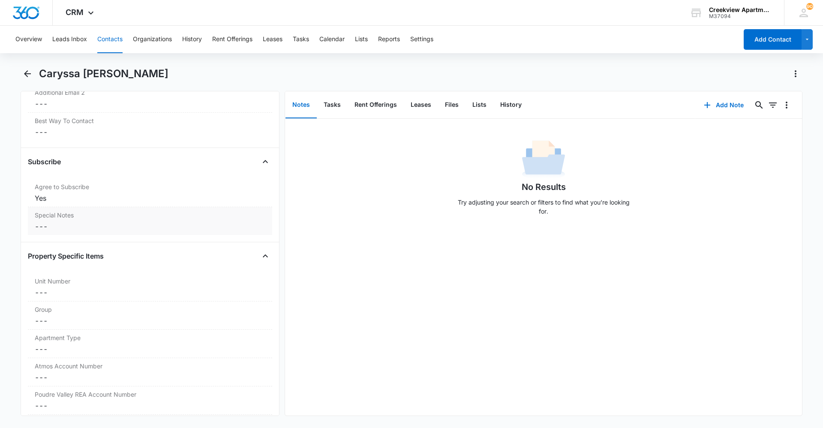
scroll to position [815, 0]
click at [105, 203] on div "Yes" at bounding box center [150, 198] width 231 height 10
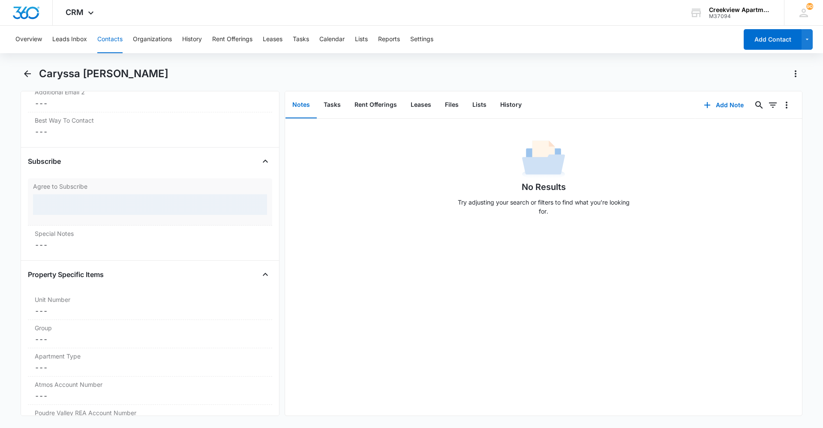
click at [99, 214] on div at bounding box center [150, 204] width 234 height 21
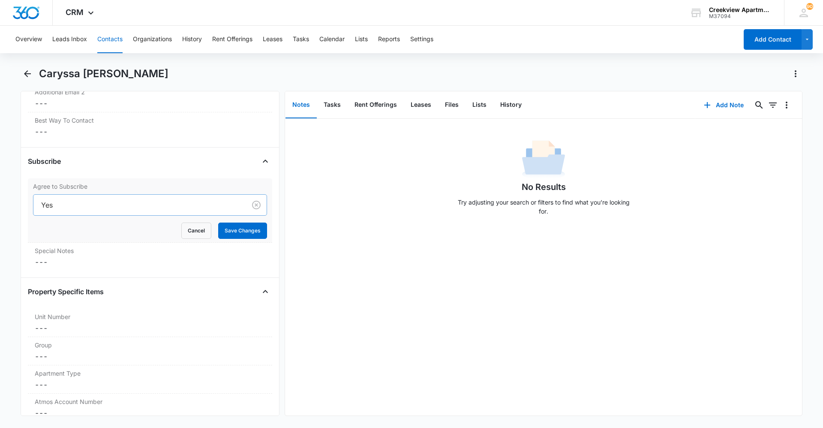
click at [88, 211] on div at bounding box center [138, 205] width 194 height 12
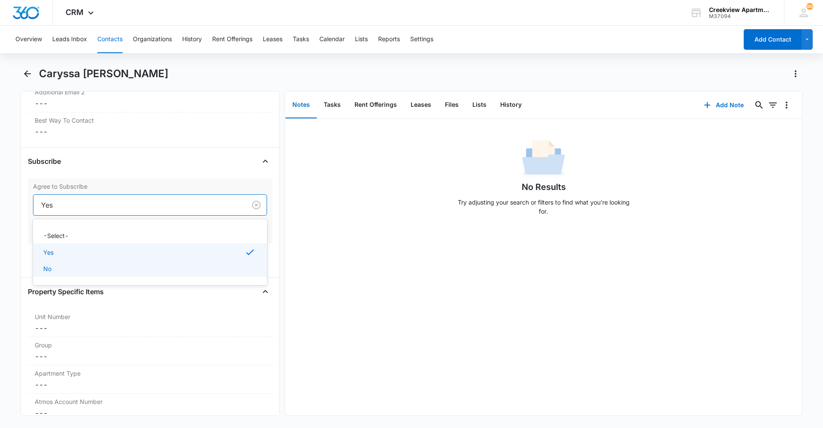
click at [73, 273] on div "No" at bounding box center [149, 268] width 212 height 9
click at [109, 211] on div at bounding box center [138, 205] width 194 height 12
click at [328, 214] on div "No Results Try adjusting your search or filters to find what you’re looking for." at bounding box center [543, 180] width 517 height 85
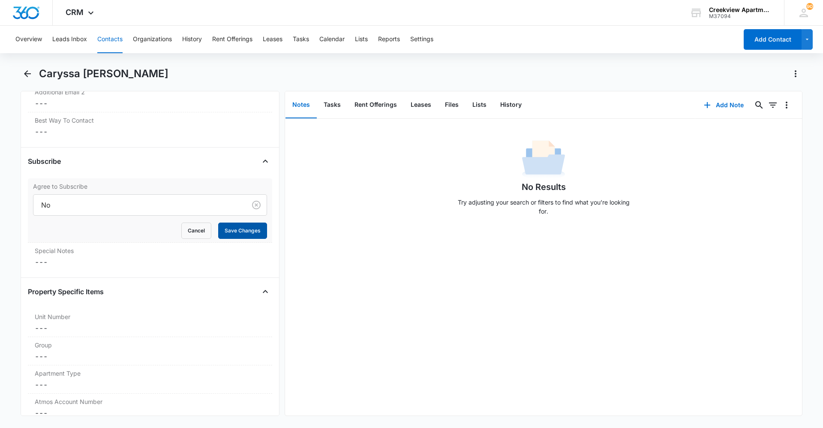
click at [247, 239] on button "Save Changes" at bounding box center [242, 231] width 49 height 16
click at [116, 211] on div at bounding box center [138, 205] width 194 height 12
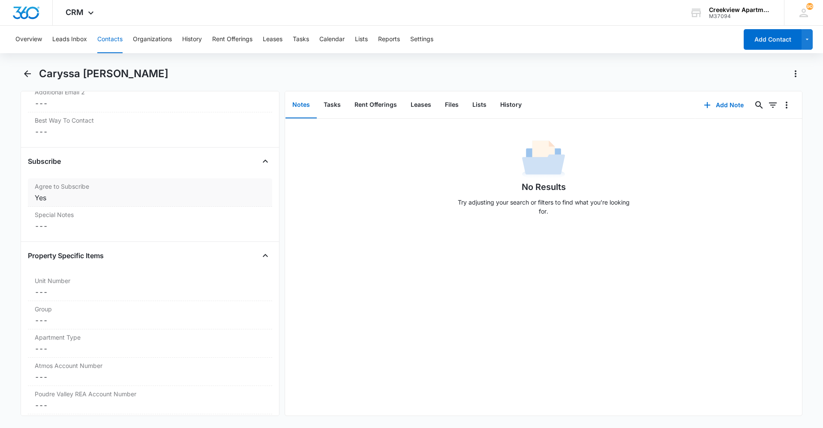
click at [127, 203] on div "Yes" at bounding box center [150, 198] width 231 height 10
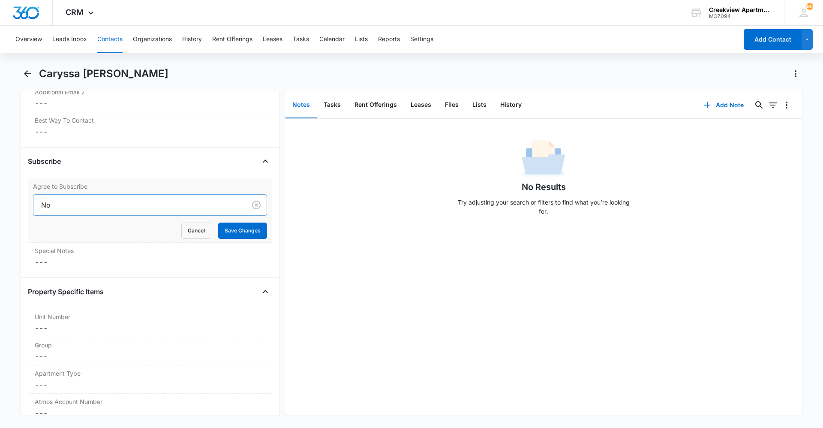
click at [125, 211] on div at bounding box center [138, 205] width 194 height 12
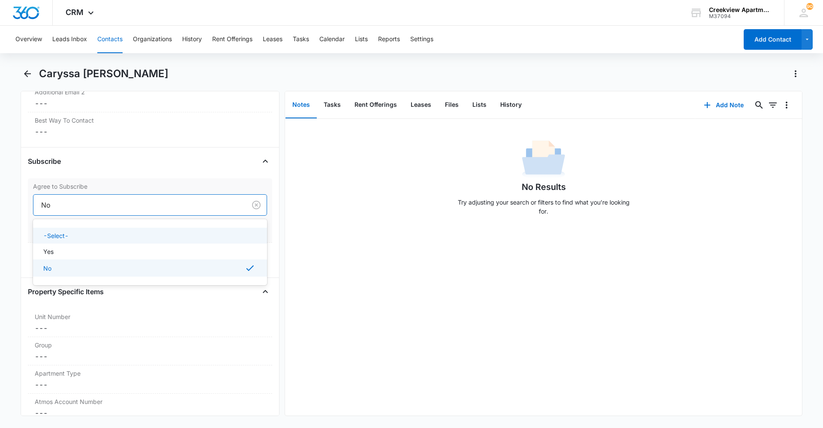
click at [107, 256] on div "Yes" at bounding box center [149, 251] width 212 height 9
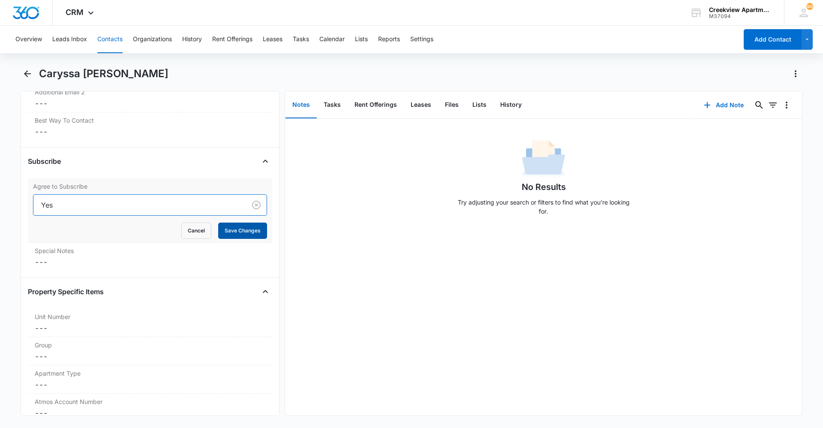
click at [230, 236] on button "Save Changes" at bounding box center [242, 231] width 49 height 16
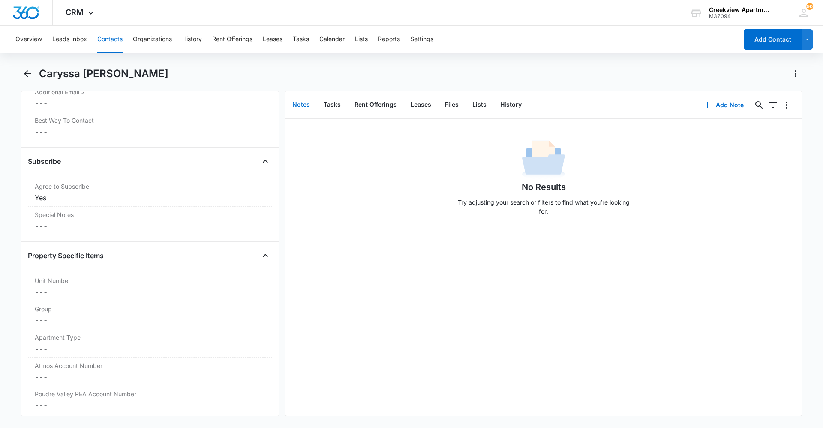
drag, startPoint x: 318, startPoint y: 266, endPoint x: 317, endPoint y: 271, distance: 4.4
click at [319, 266] on div "No Results Try adjusting your search or filters to find what you’re looking for." at bounding box center [543, 267] width 517 height 297
click at [408, 295] on div "No Results Try adjusting your search or filters to find what you’re looking for." at bounding box center [543, 267] width 517 height 297
click at [507, 322] on div "No Results Try adjusting your search or filters to find what you’re looking for." at bounding box center [543, 267] width 517 height 297
click at [404, 393] on div "No Results Try adjusting your search or filters to find what you’re looking for." at bounding box center [543, 267] width 517 height 297
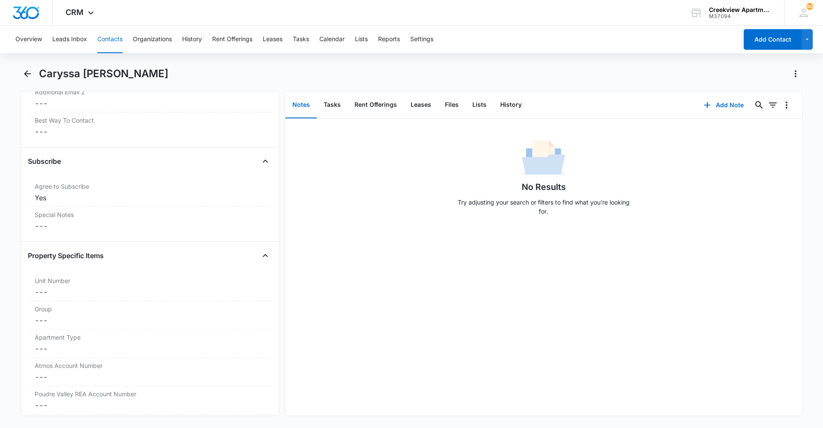
click at [492, 208] on p "Try adjusting your search or filters to find what you’re looking for." at bounding box center [544, 207] width 180 height 18
click at [485, 400] on div "No Results Try adjusting your search or filters to find what you’re looking for." at bounding box center [543, 267] width 517 height 297
click at [535, 397] on div "No Results Try adjusting your search or filters to find what you’re looking for." at bounding box center [543, 267] width 517 height 297
drag, startPoint x: 397, startPoint y: 345, endPoint x: 410, endPoint y: 355, distance: 16.0
click at [398, 345] on div "No Results Try adjusting your search or filters to find what you’re looking for." at bounding box center [543, 267] width 517 height 297
